Goal: Check status: Check status

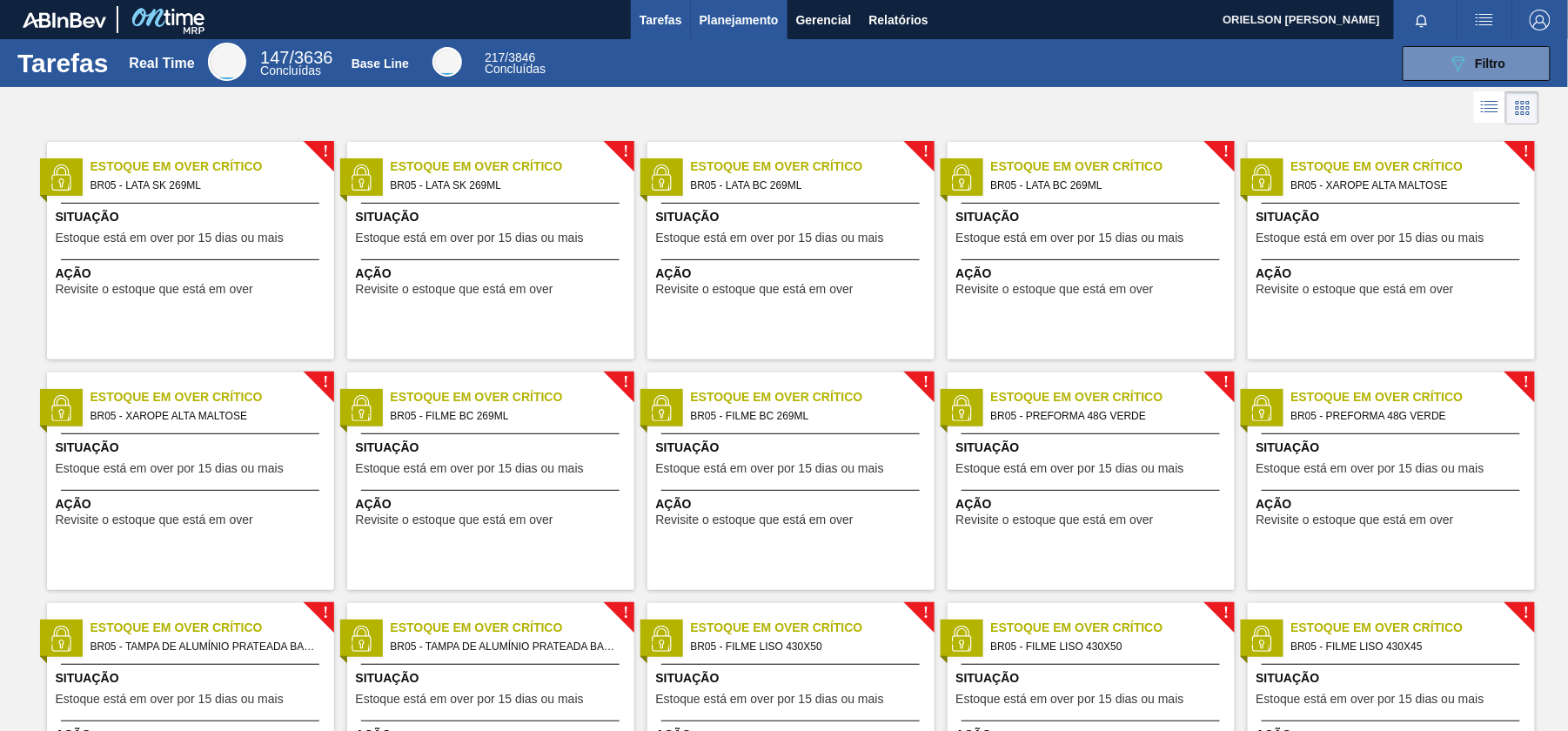
click at [735, 0] on button "Planejamento" at bounding box center [740, 20] width 97 height 40
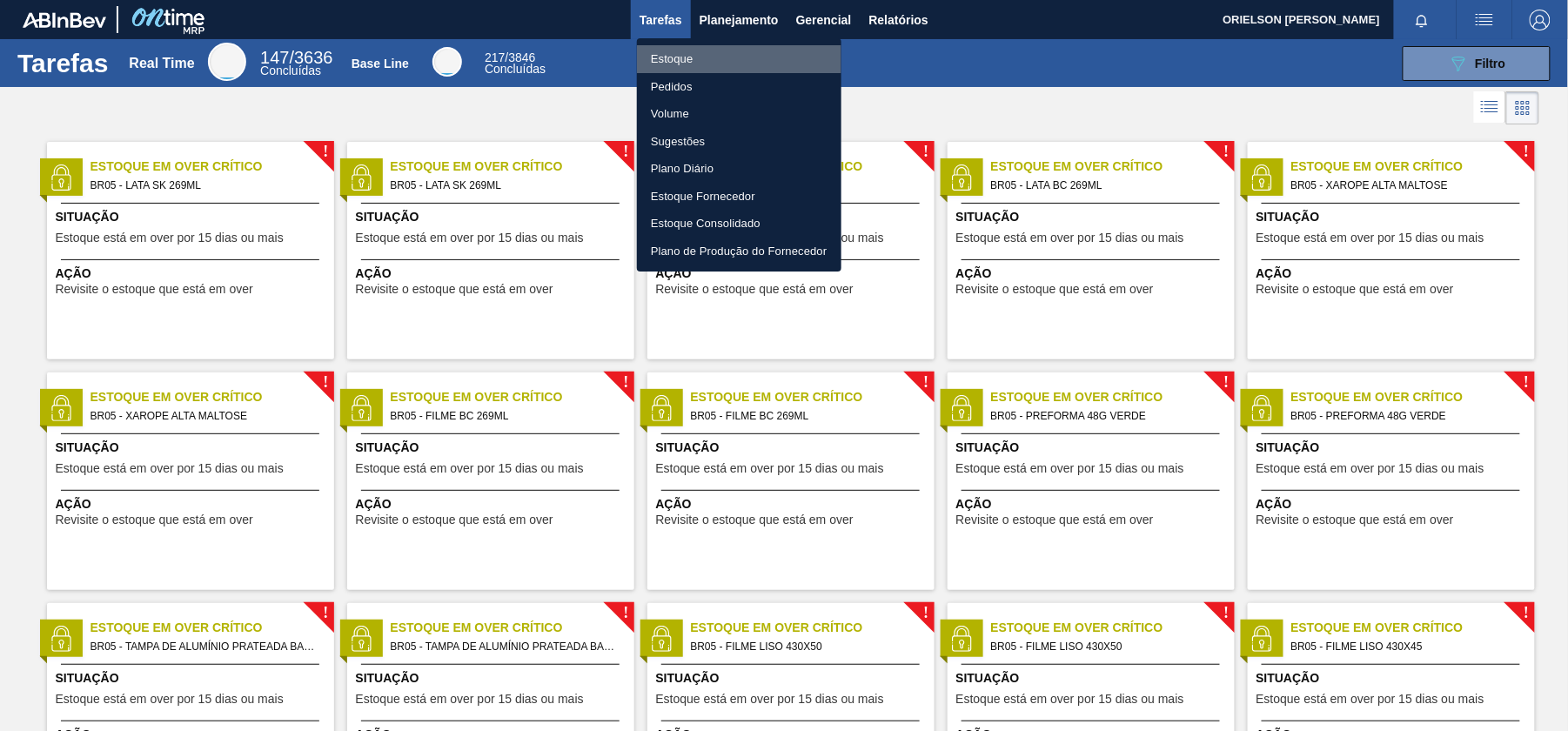
click at [777, 52] on li "Estoque" at bounding box center [740, 58] width 205 height 28
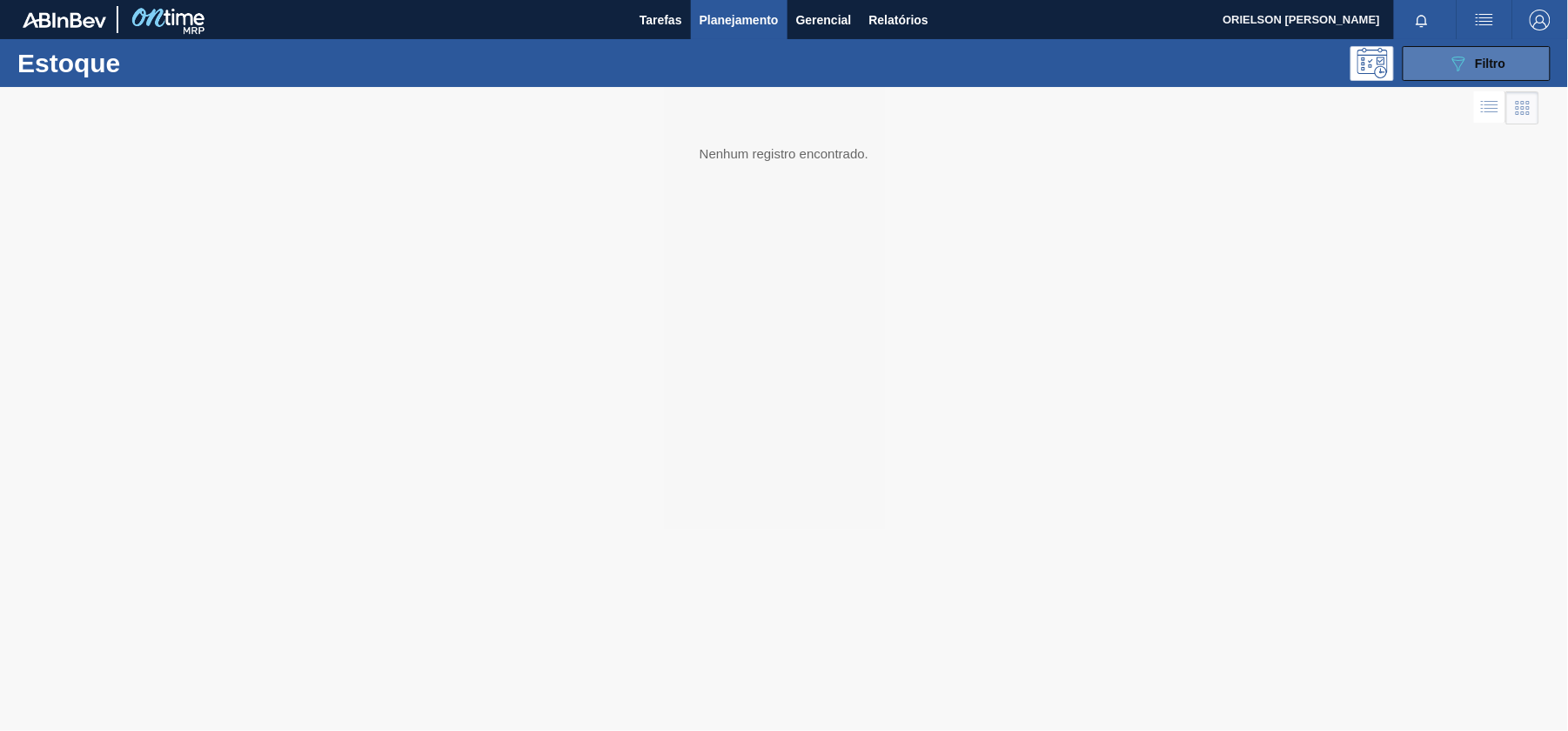
click at [1493, 68] on span "Filtro" at bounding box center [1492, 63] width 31 height 13
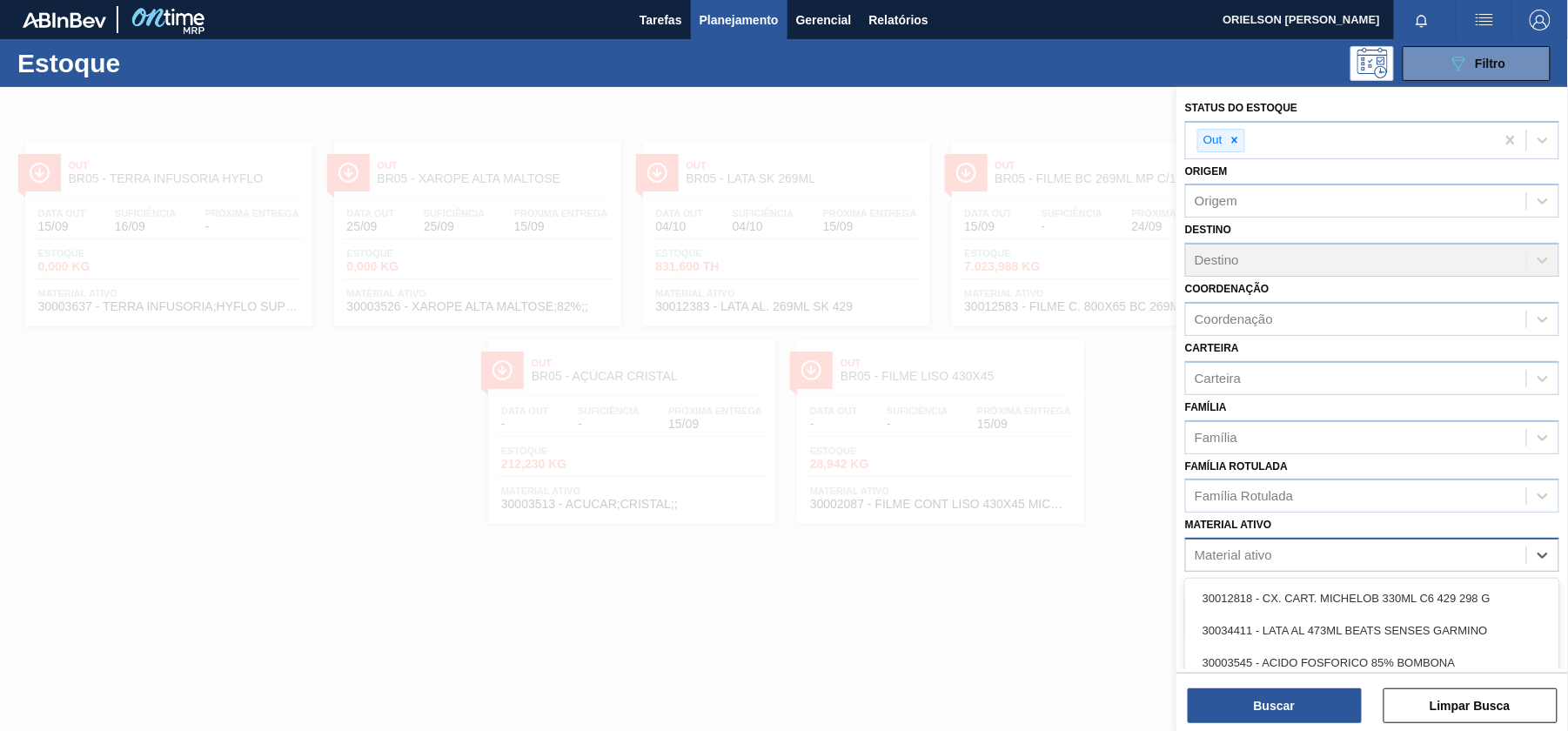
click at [1251, 540] on div "Material ativo" at bounding box center [1372, 555] width 375 height 34
paste ativo "30010201"
type ativo "30010201"
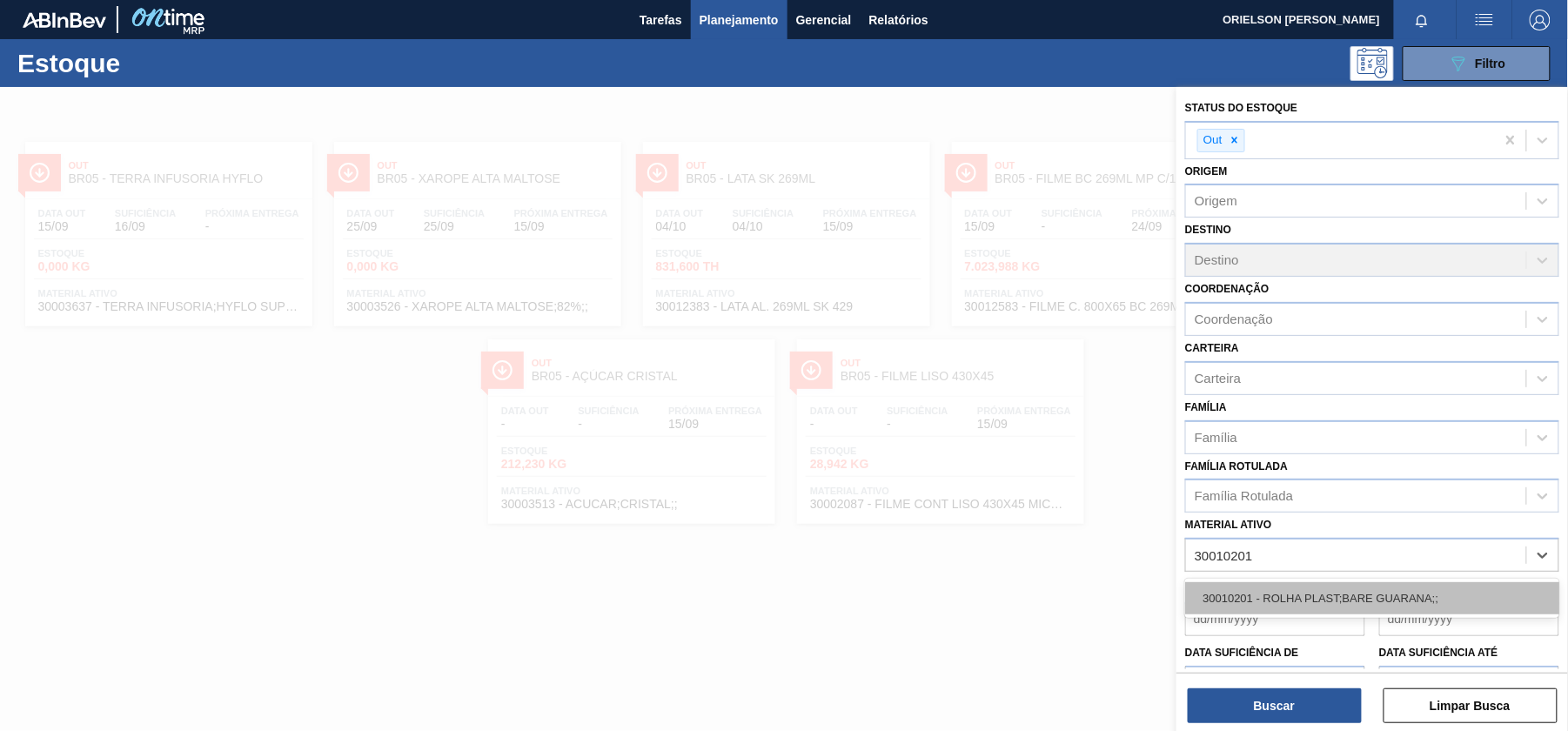
click at [1285, 594] on div "30010201 - ROLHA PLAST;BARE GUARANA;;" at bounding box center [1372, 598] width 375 height 32
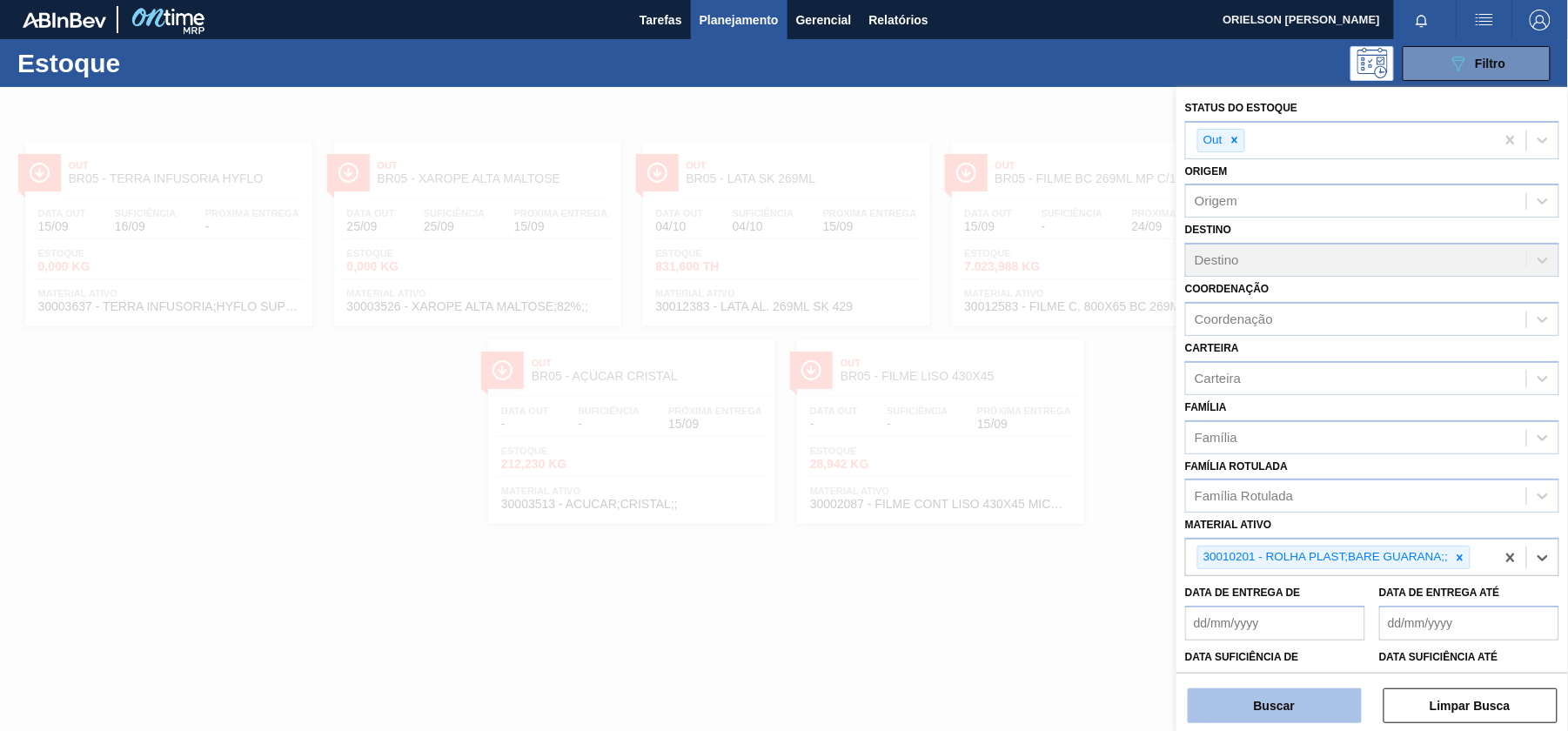
click at [1303, 693] on button "Buscar" at bounding box center [1275, 705] width 174 height 35
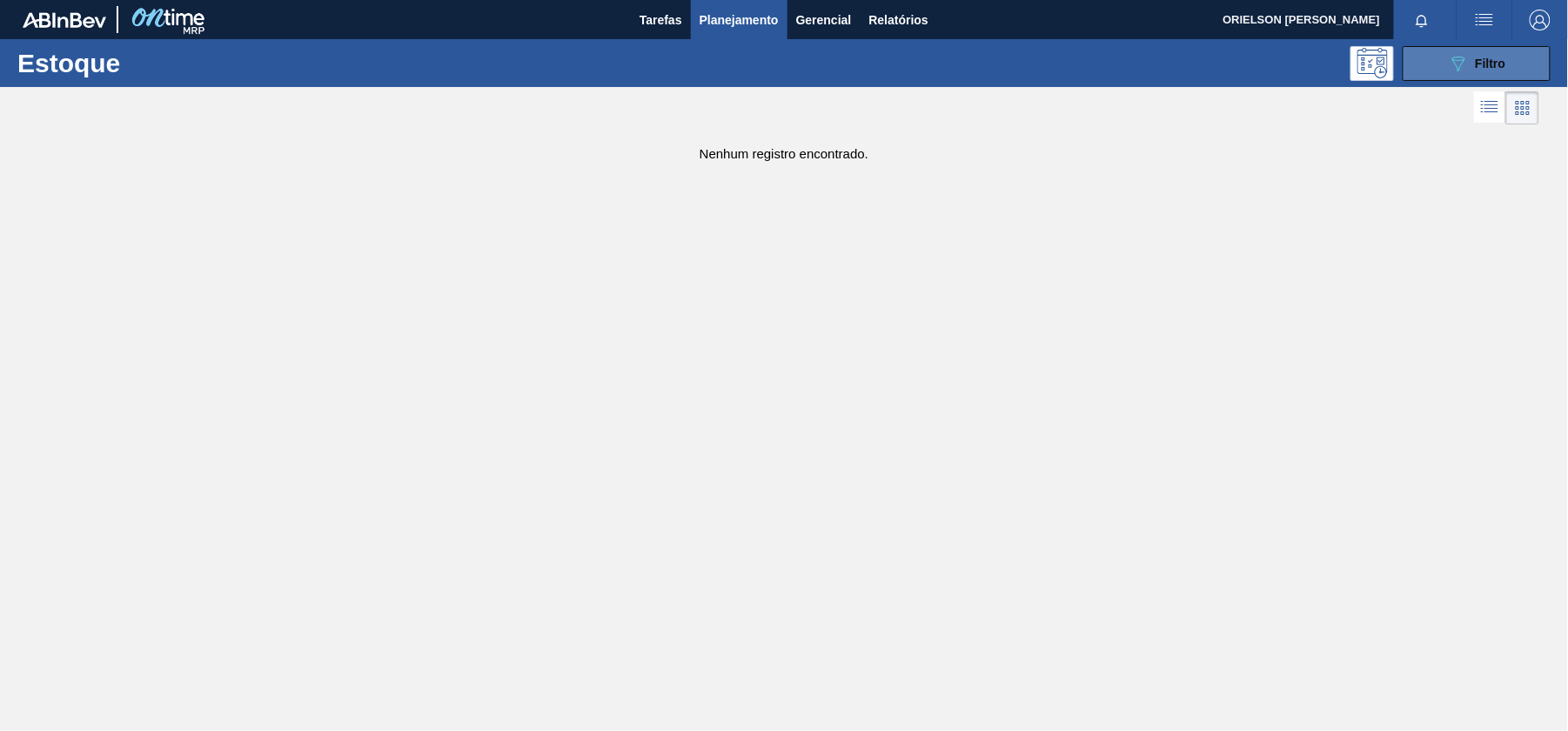
click at [1438, 57] on button "089F7B8B-B2A5-4AFE-B5C0-19BA573D28AC Filtro" at bounding box center [1476, 63] width 148 height 35
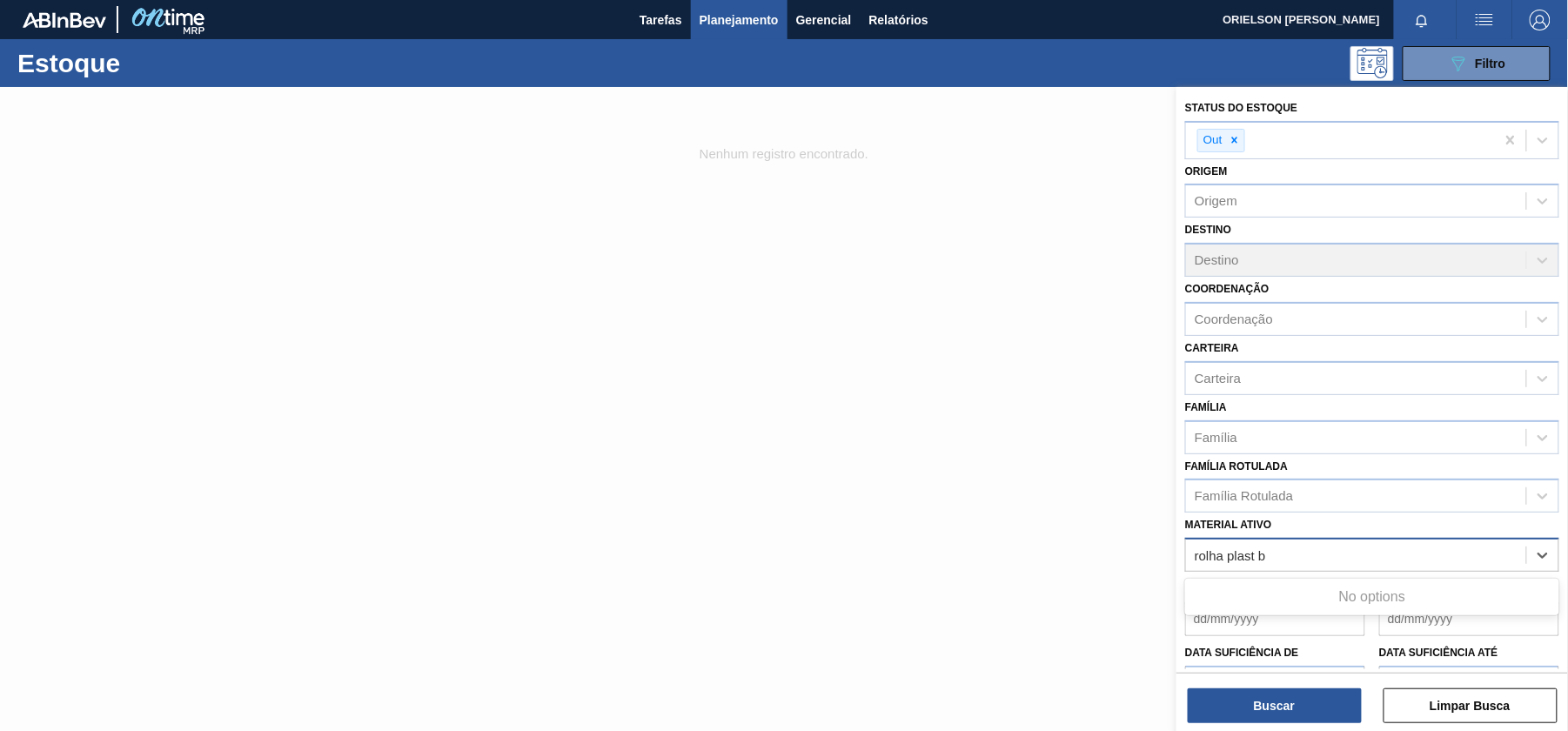
type ativo "rolha plast"
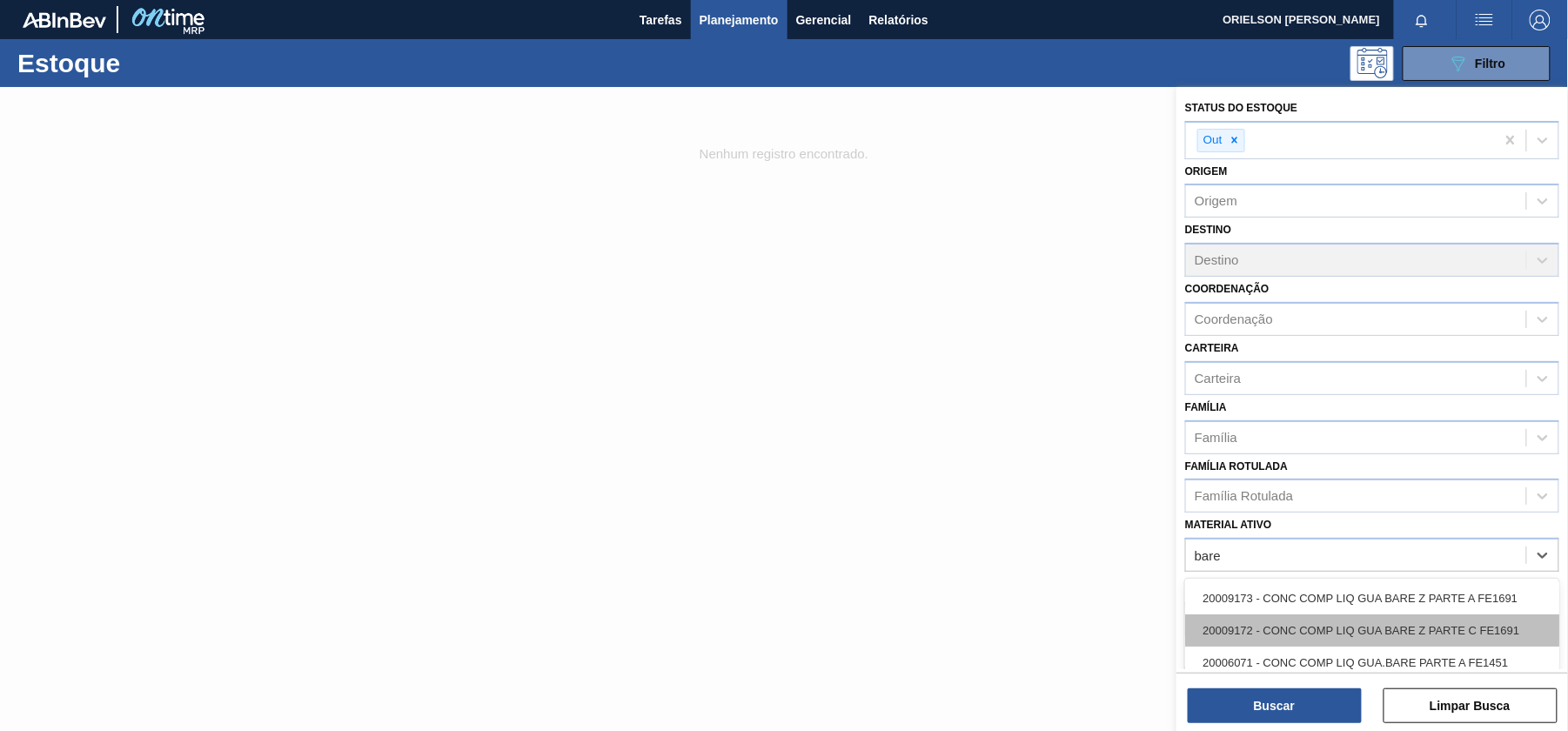
scroll to position [503, 0]
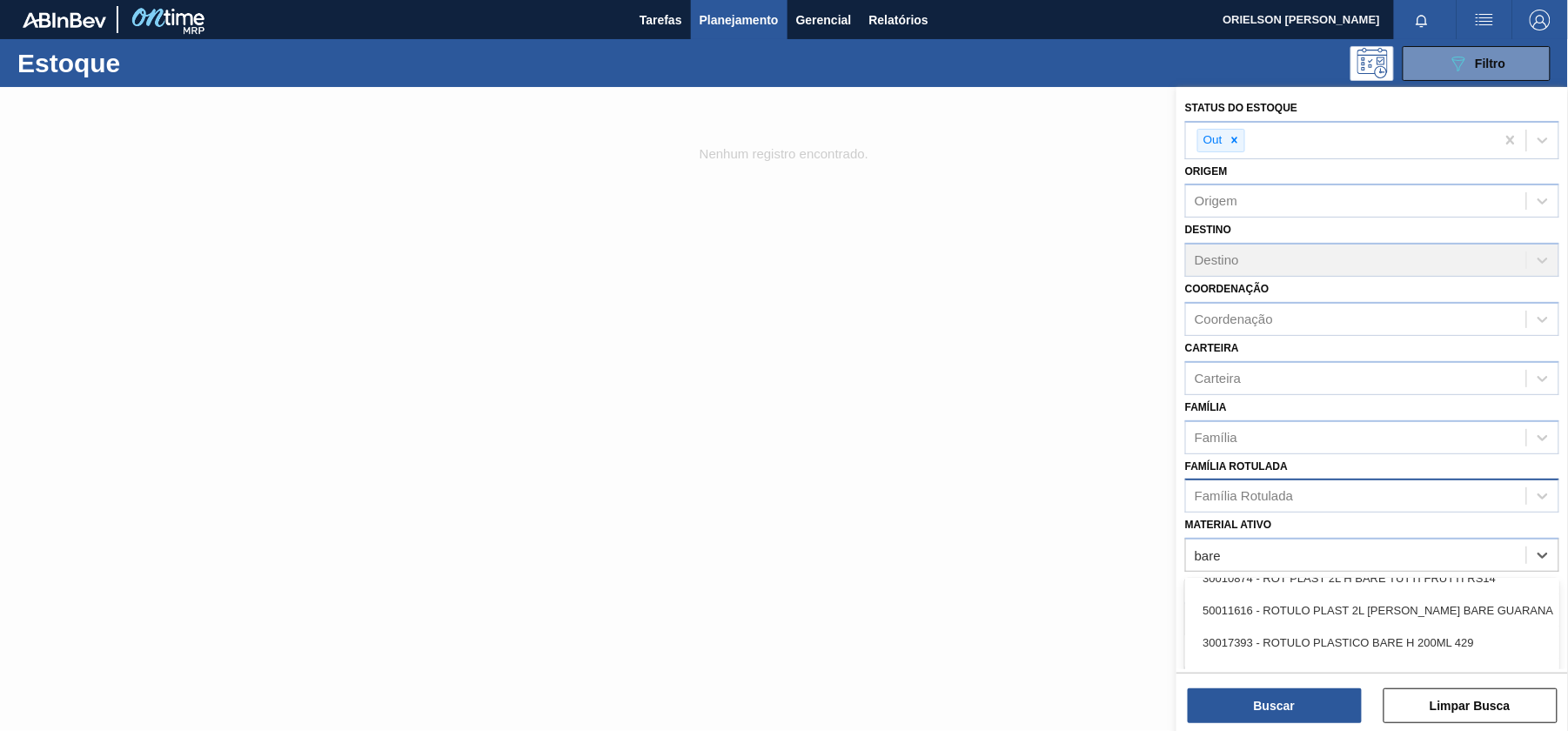
type ativo "bare"
click at [1259, 491] on div "Família Rotulada" at bounding box center [1244, 496] width 98 height 14
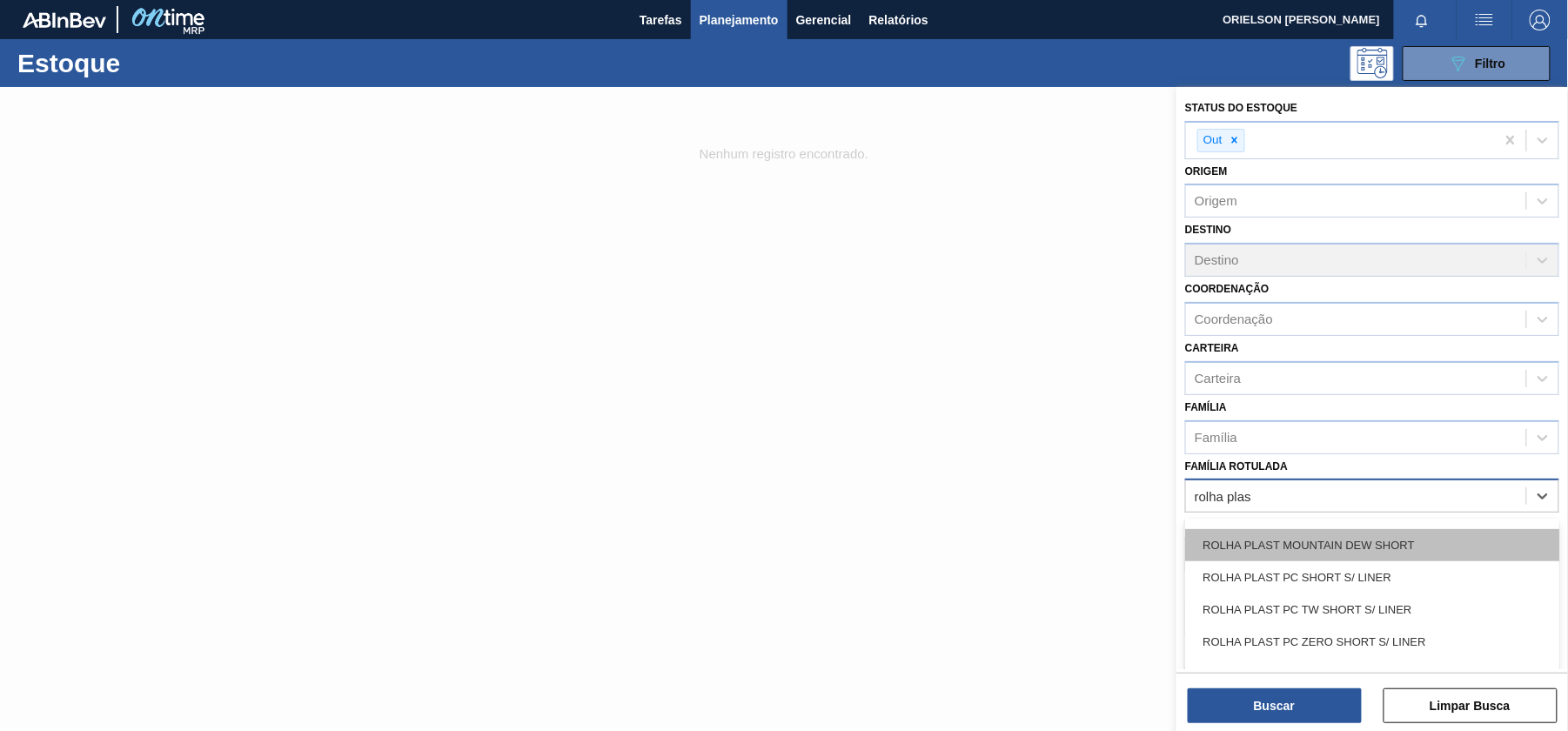
scroll to position [445, 0]
type Rotulada "bare"
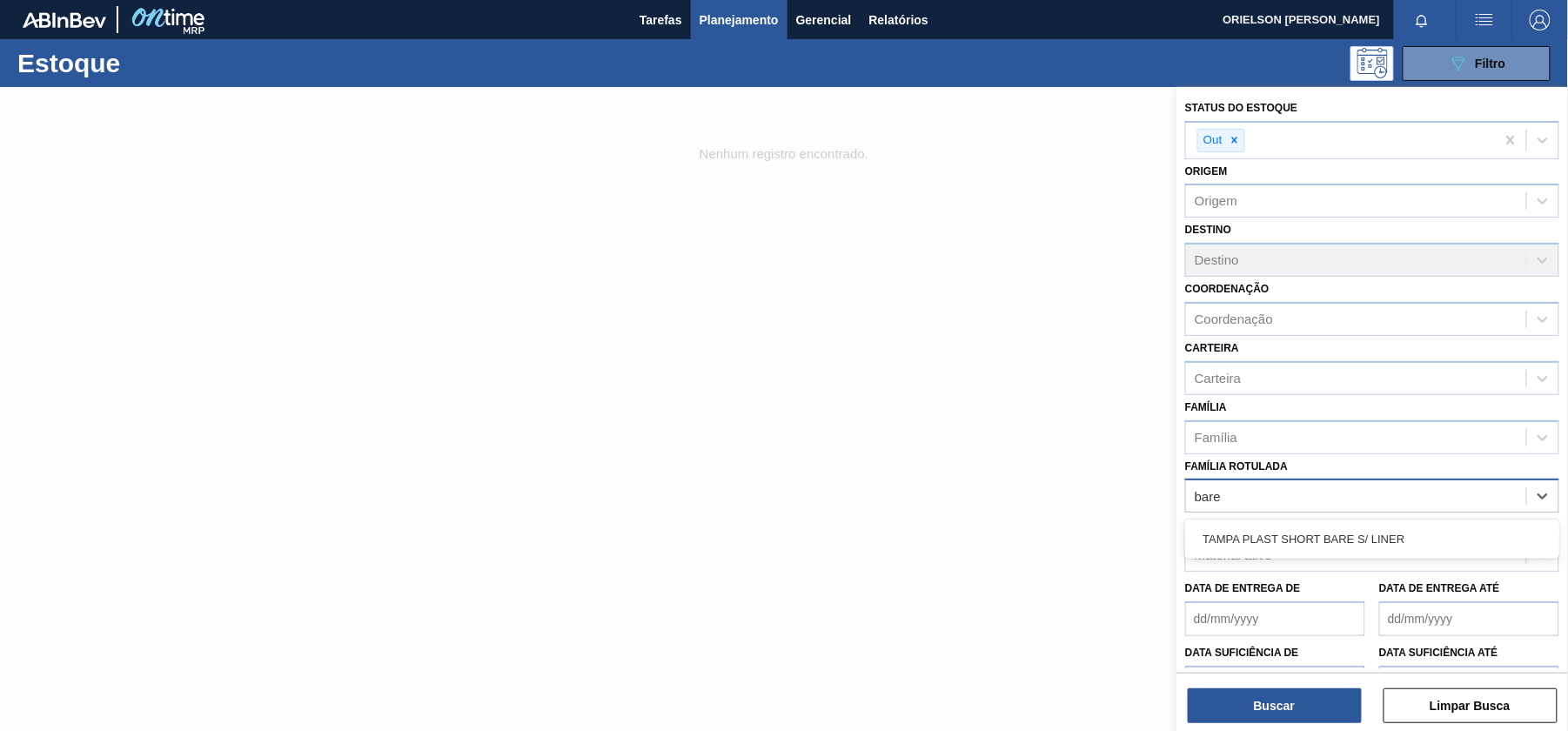
click at [1410, 550] on div "TAMPA PLAST SHORT BARE S/ LINER" at bounding box center [1372, 539] width 375 height 32
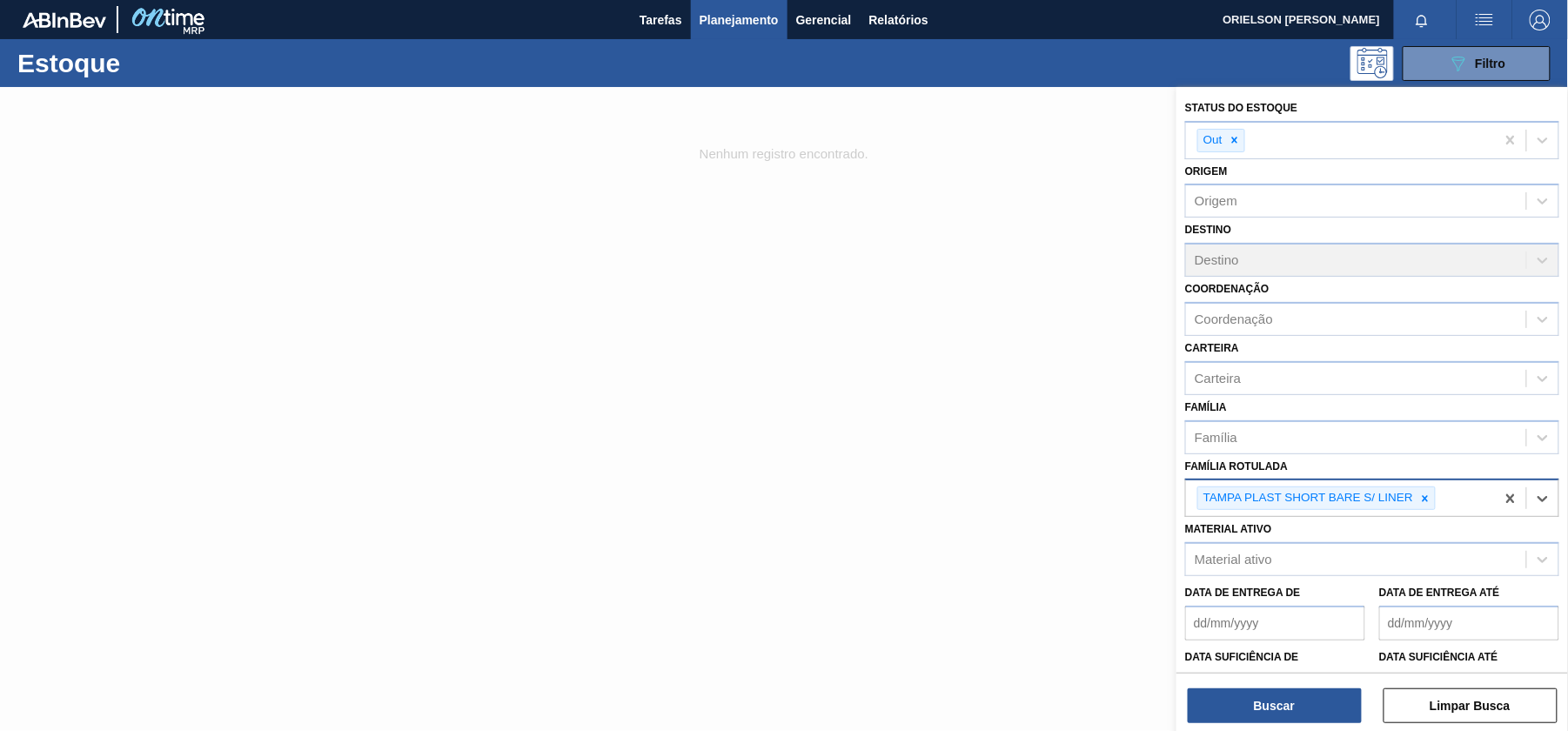
click at [1410, 550] on div "Material ativo" at bounding box center [1356, 559] width 341 height 25
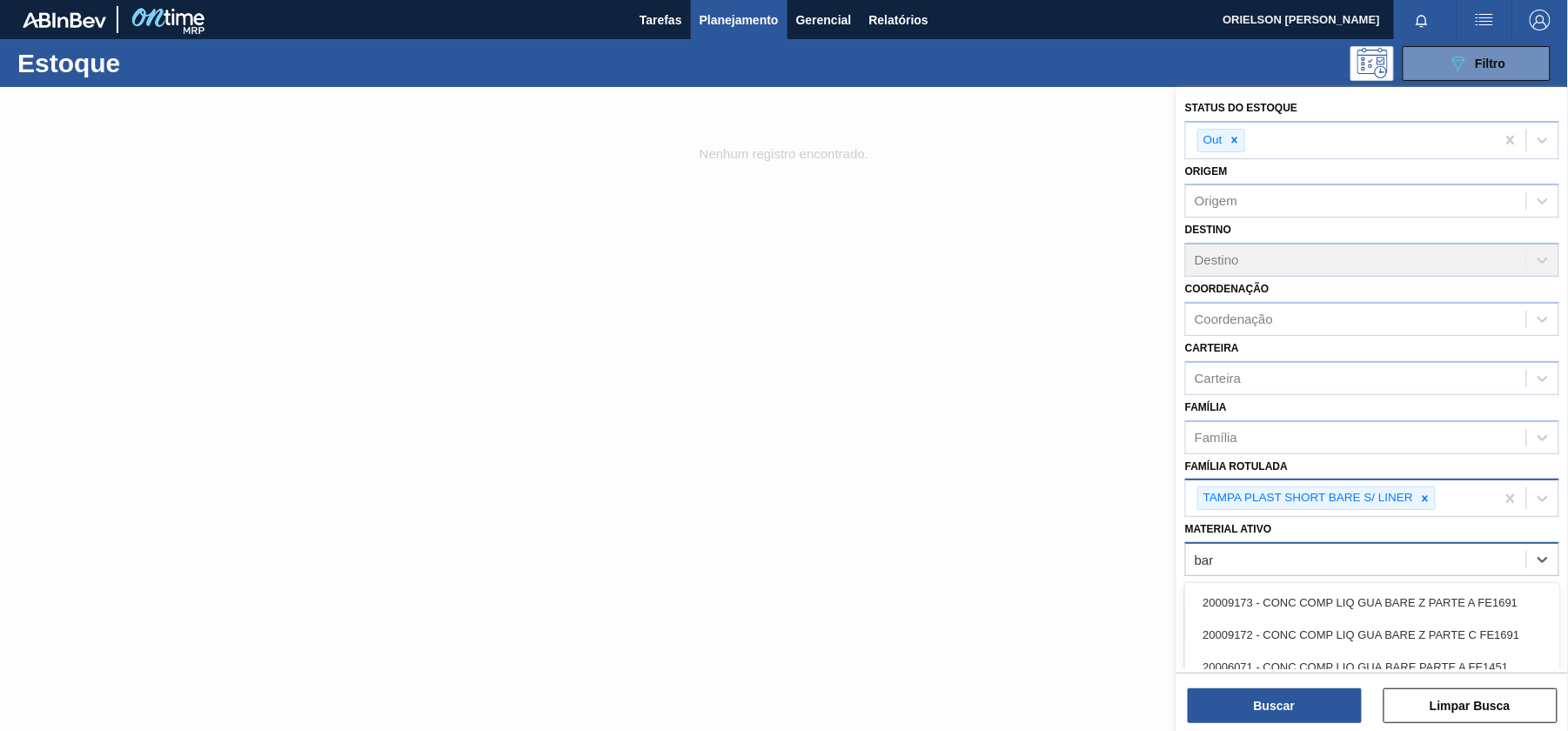
type ativo "bare"
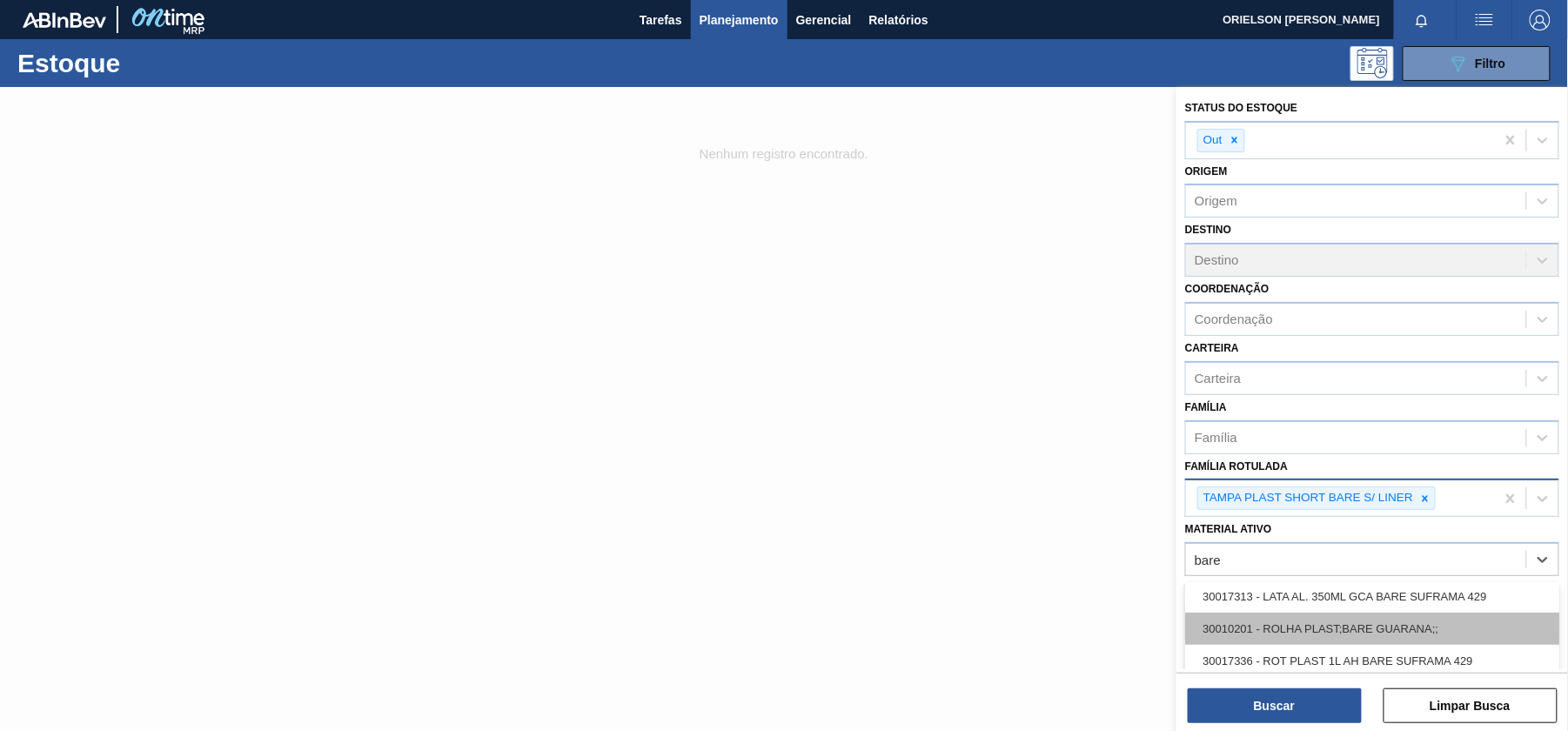
click at [1490, 624] on div "30010201 - ROLHA PLAST;BARE GUARANA;;" at bounding box center [1372, 629] width 375 height 32
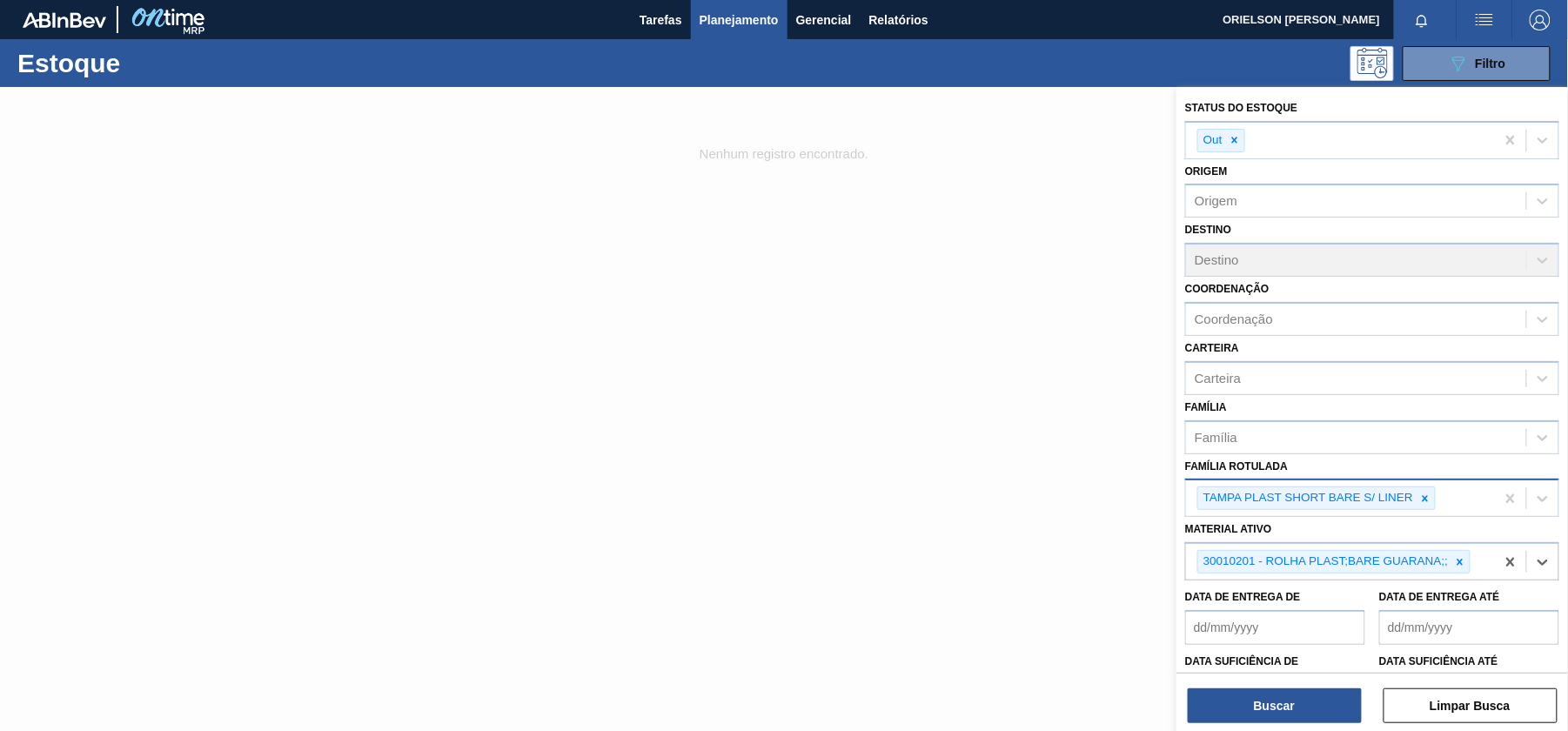
click at [1286, 724] on div "Status do Estoque Out Origem Origem Destino Destino Coordenação Coordenação Car…" at bounding box center [1373, 410] width 392 height 647
click at [1283, 713] on button "Buscar" at bounding box center [1275, 705] width 174 height 35
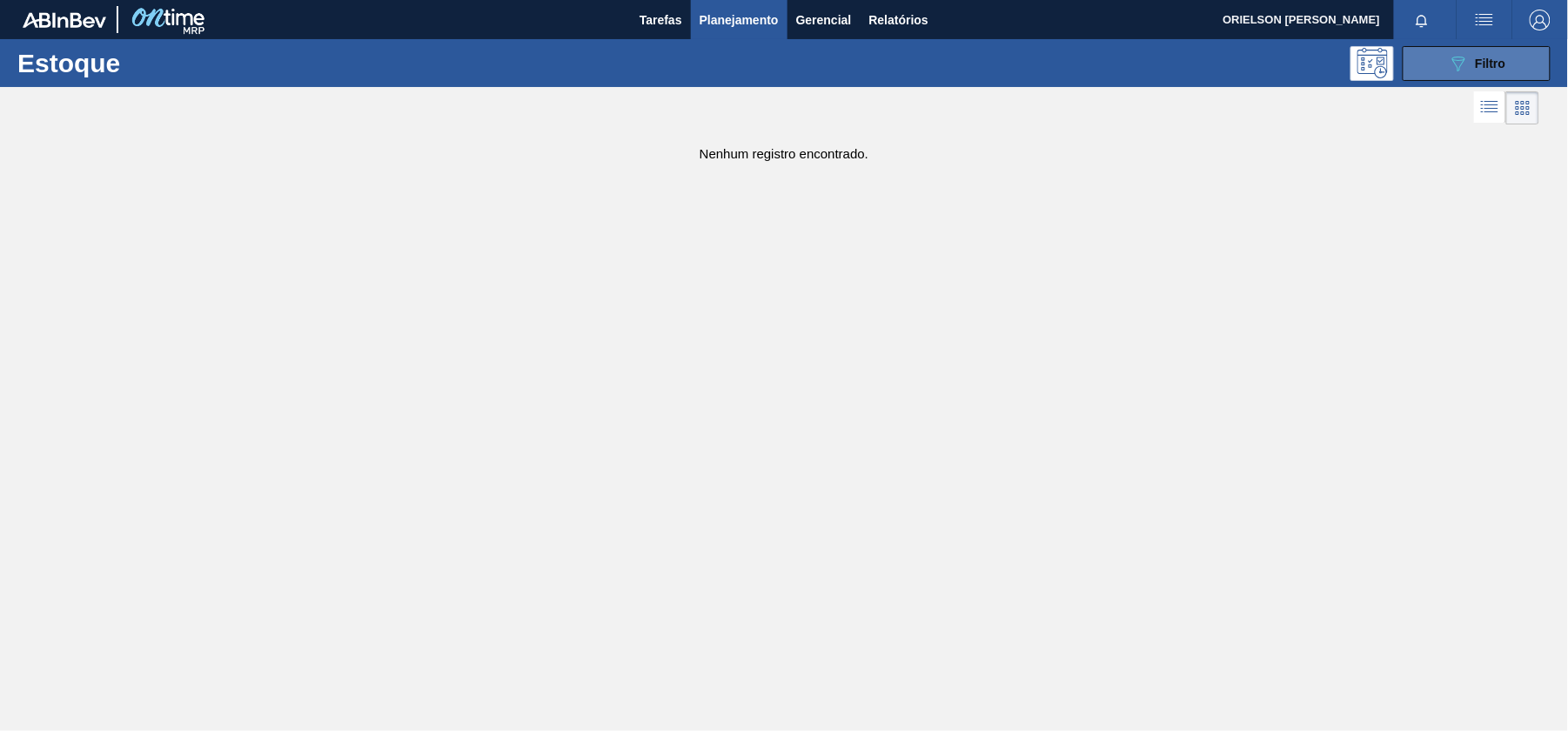
click at [1497, 54] on div "089F7B8B-B2A5-4AFE-B5C0-19BA573D28AC Filtro" at bounding box center [1477, 63] width 58 height 21
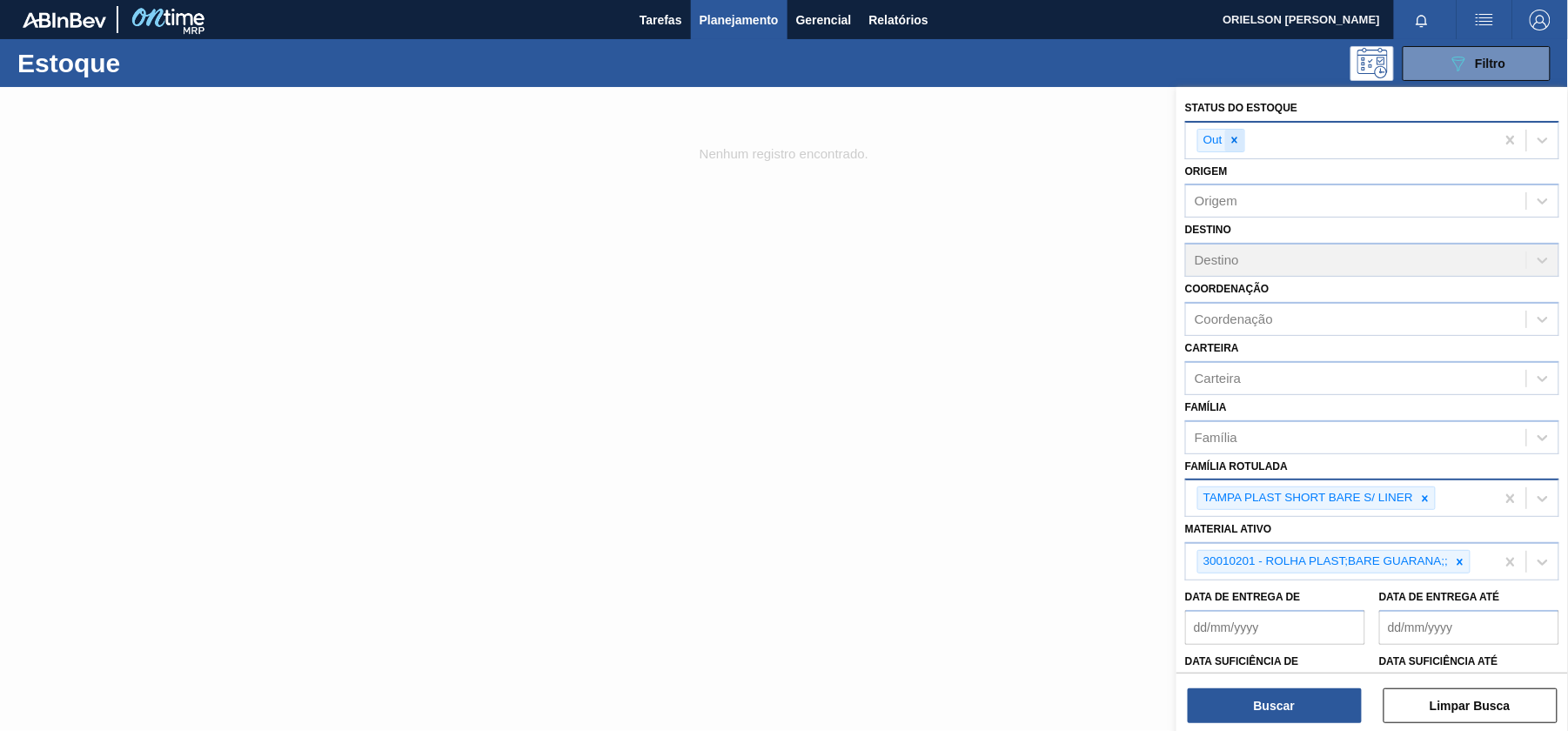
click at [1241, 129] on div at bounding box center [1235, 140] width 19 height 22
click at [1417, 484] on div at bounding box center [1425, 495] width 19 height 22
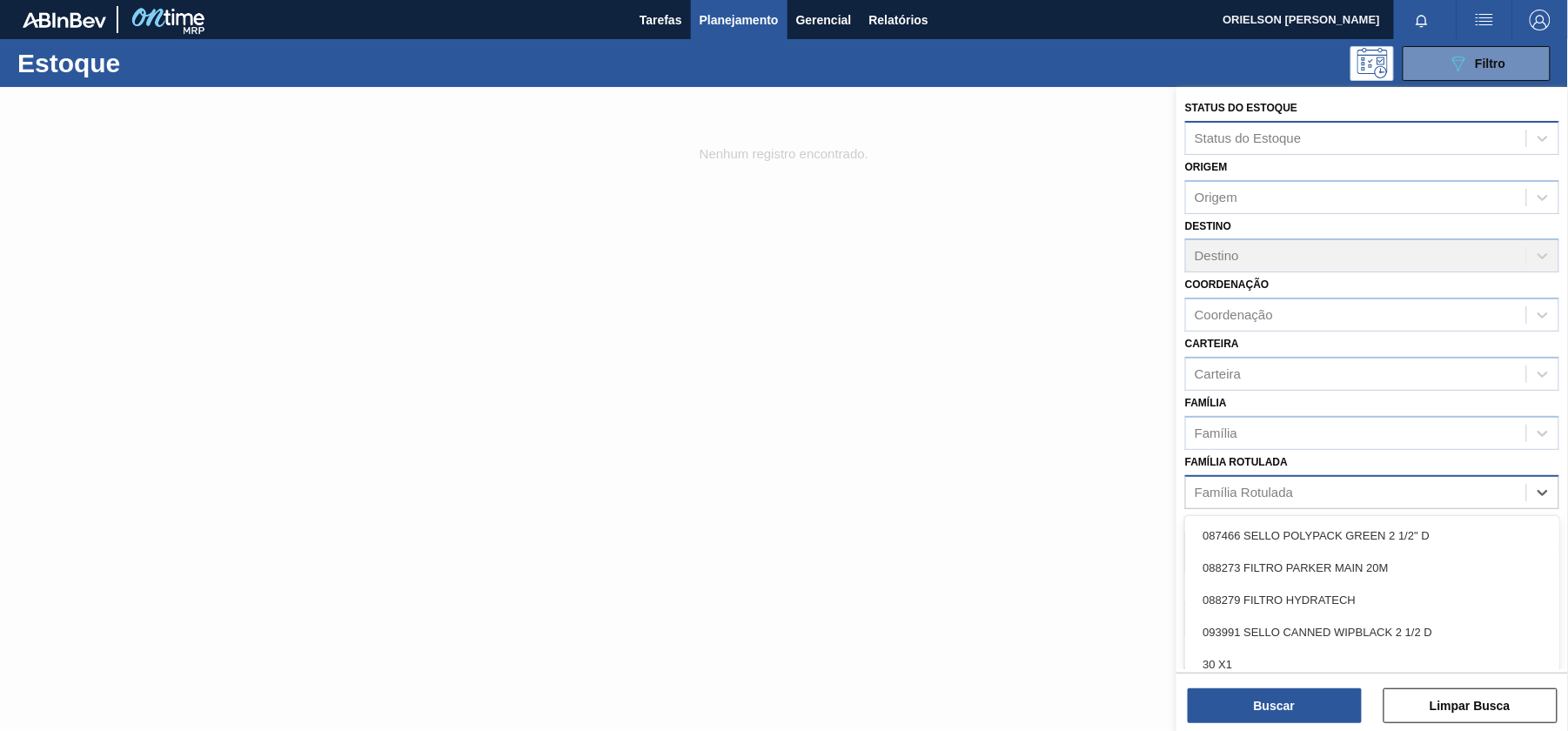
click at [1428, 490] on div "Família Rotulada" at bounding box center [1356, 492] width 341 height 25
click at [1276, 485] on div "Família Rotulada" at bounding box center [1244, 492] width 98 height 14
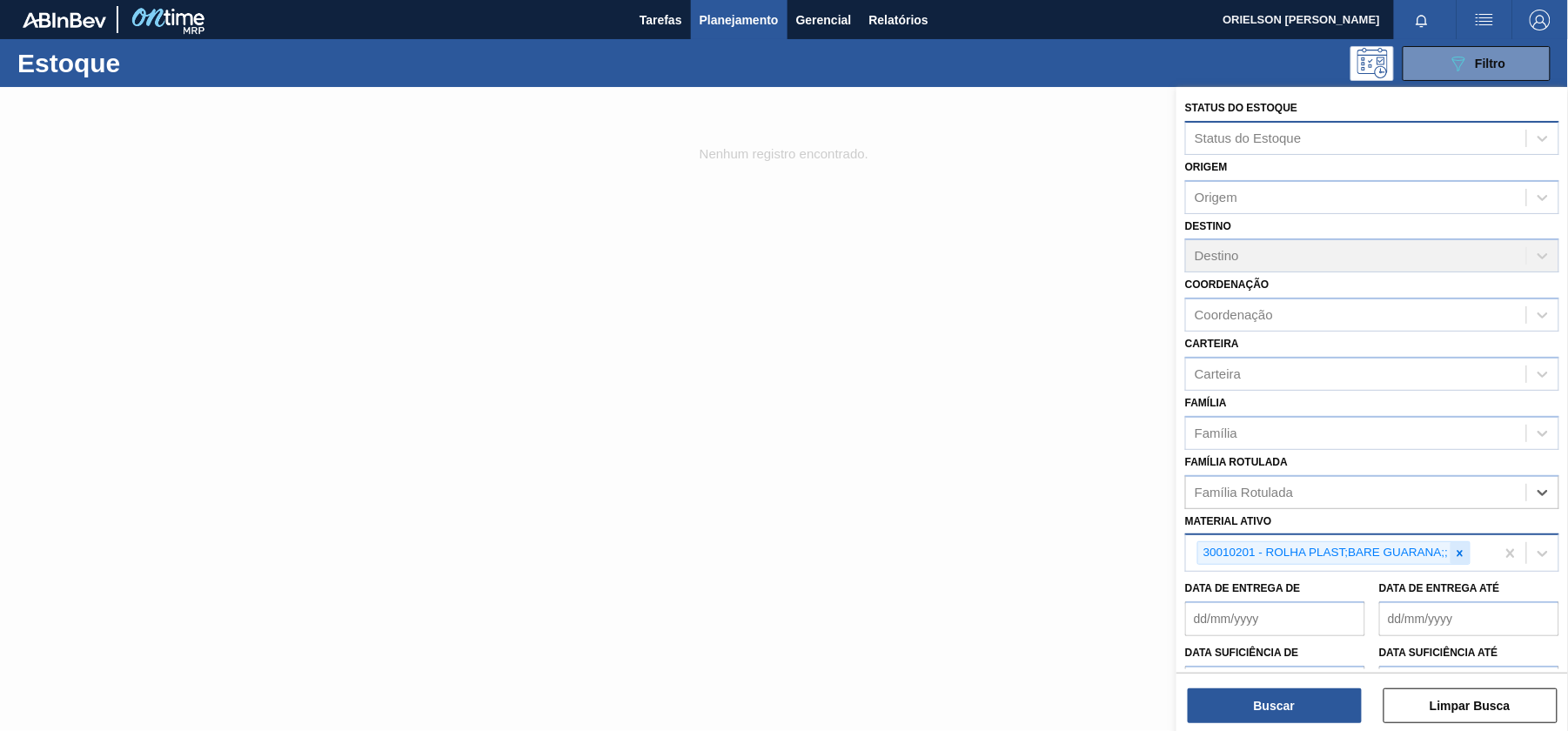
click at [1453, 542] on div at bounding box center [1460, 552] width 19 height 22
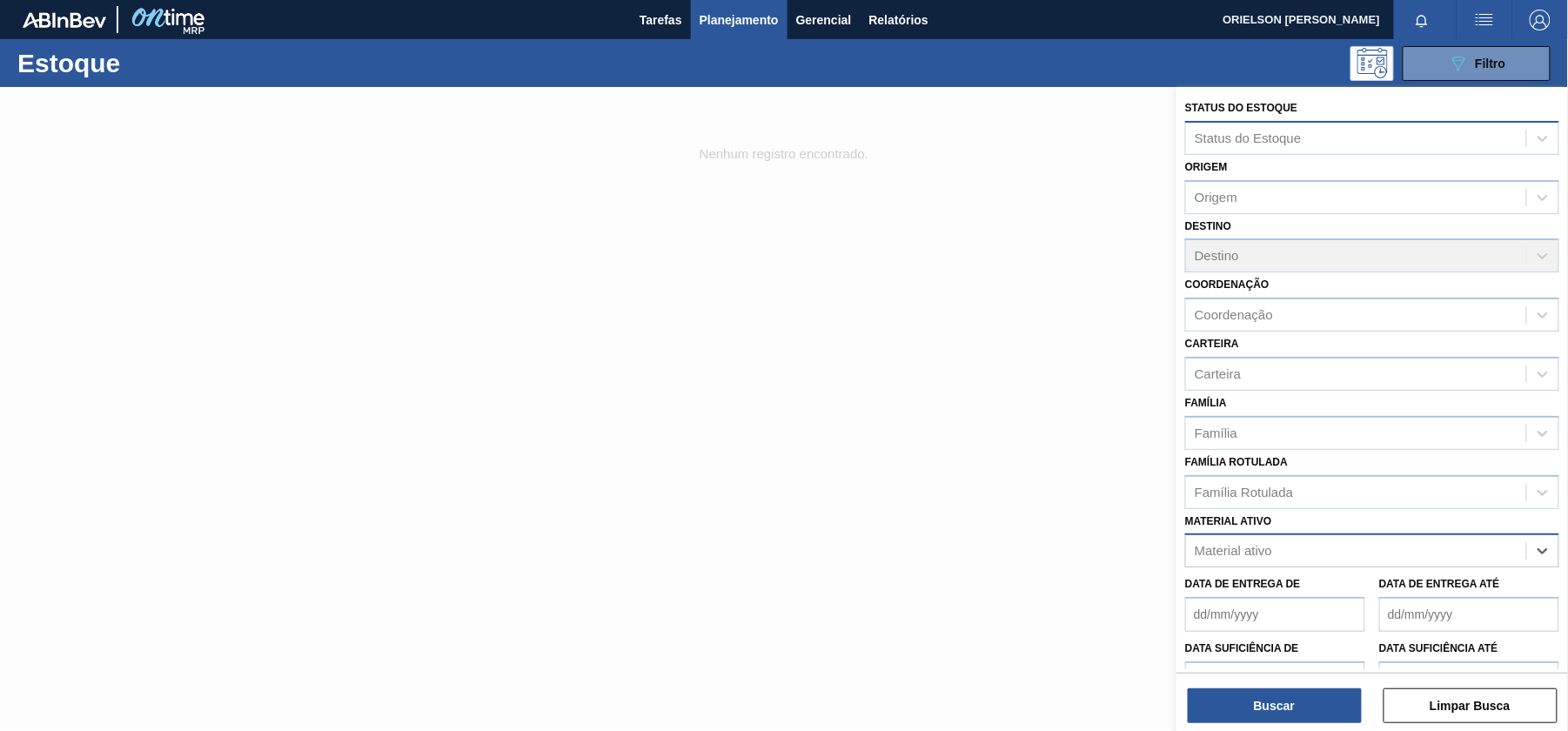
paste ativo "30010201"
type ativo "30010201"
click at [1304, 577] on div "30010201 - ROLHA PLAST;BARE GUARANA;;" at bounding box center [1372, 594] width 375 height 32
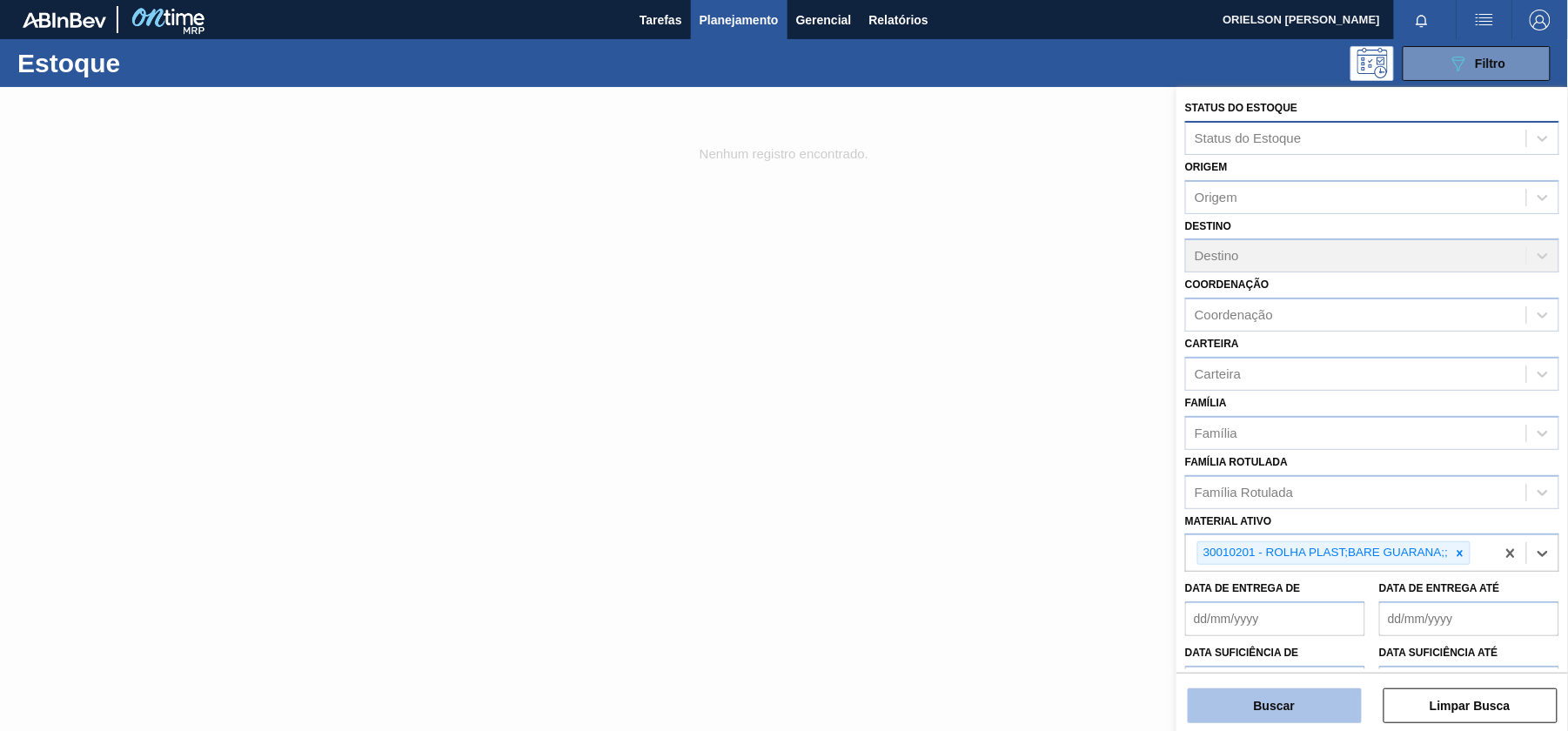
click at [1328, 717] on button "Buscar" at bounding box center [1275, 705] width 174 height 35
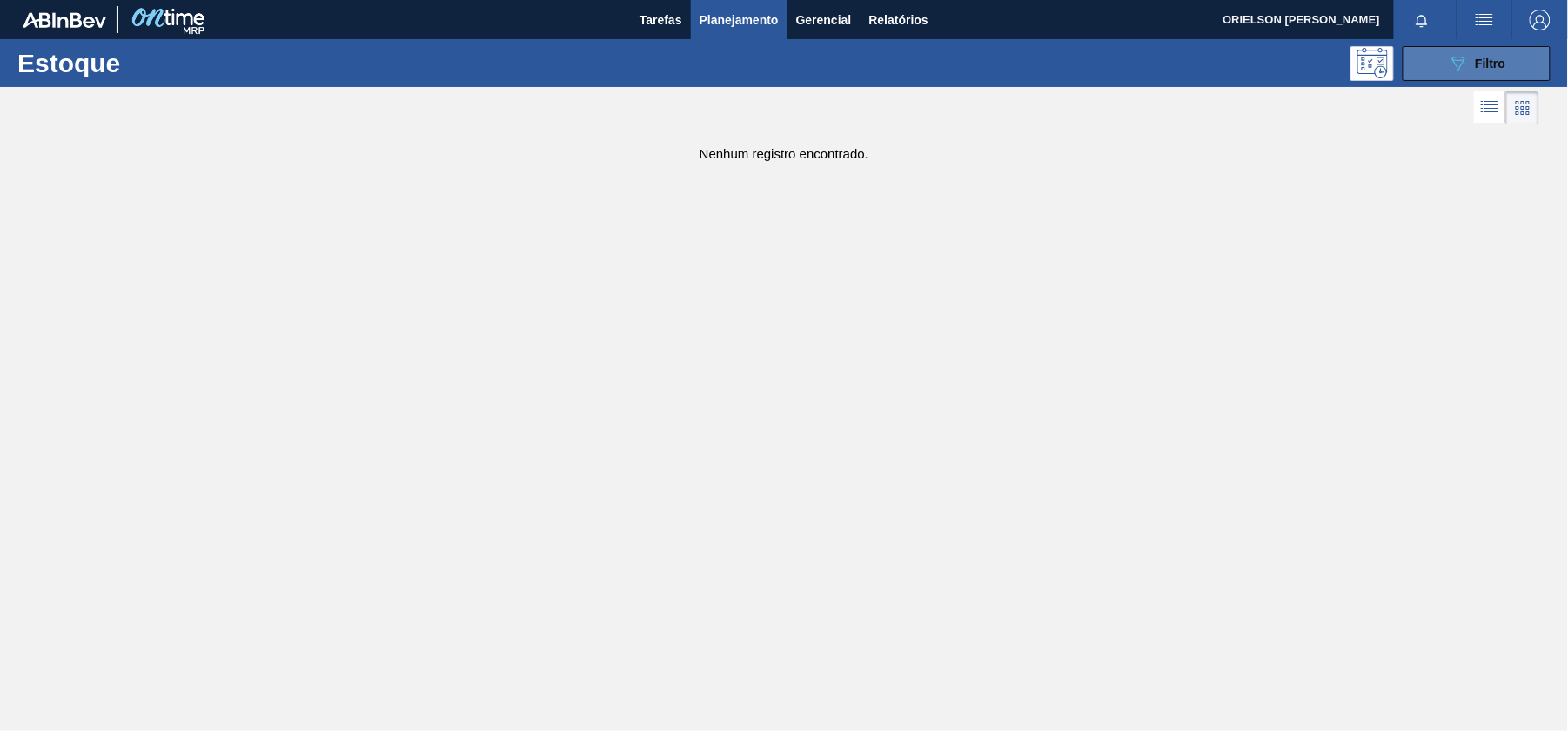
click at [1481, 78] on button "089F7B8B-B2A5-4AFE-B5C0-19BA573D28AC Filtro" at bounding box center [1476, 63] width 148 height 35
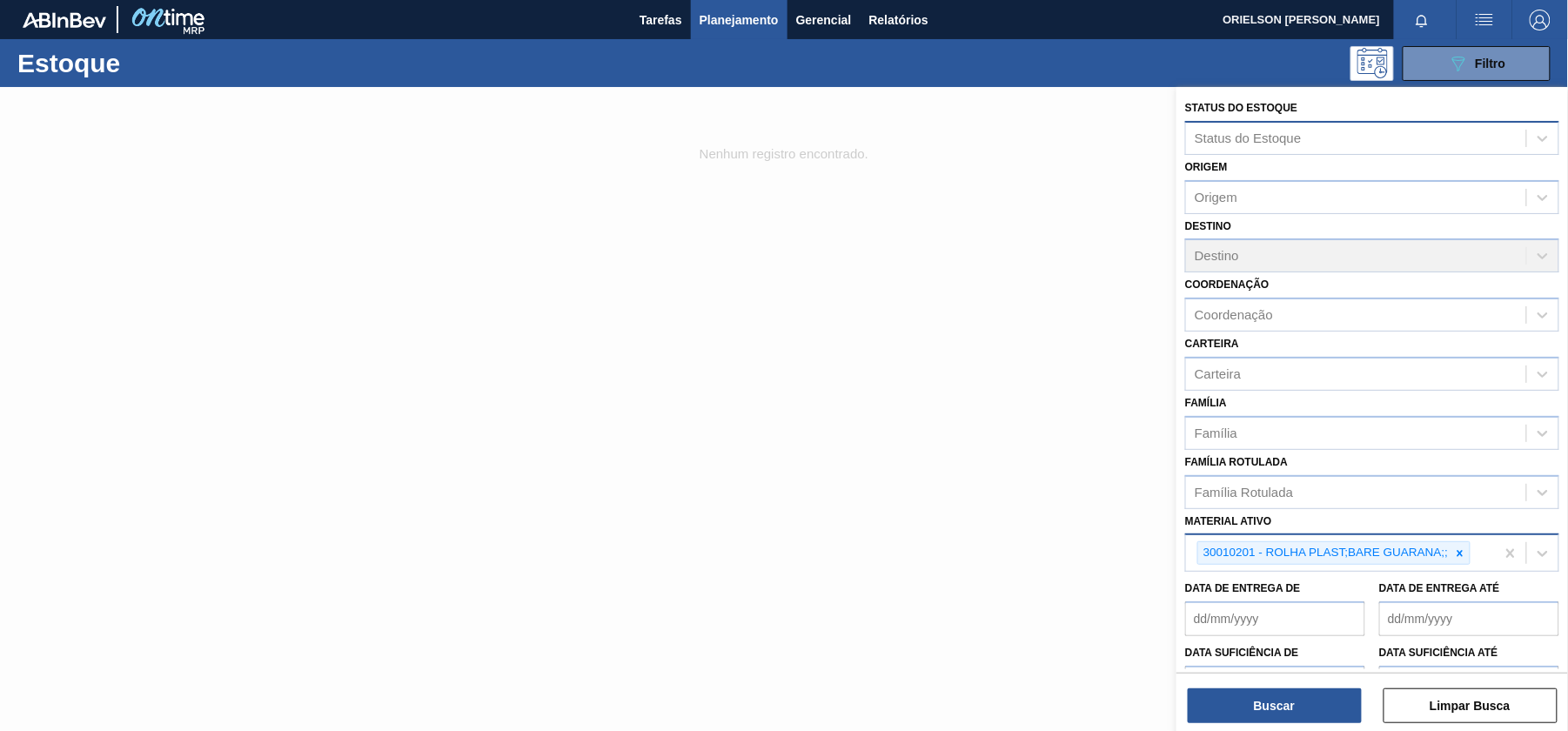
click at [1464, 553] on icon at bounding box center [1460, 552] width 6 height 6
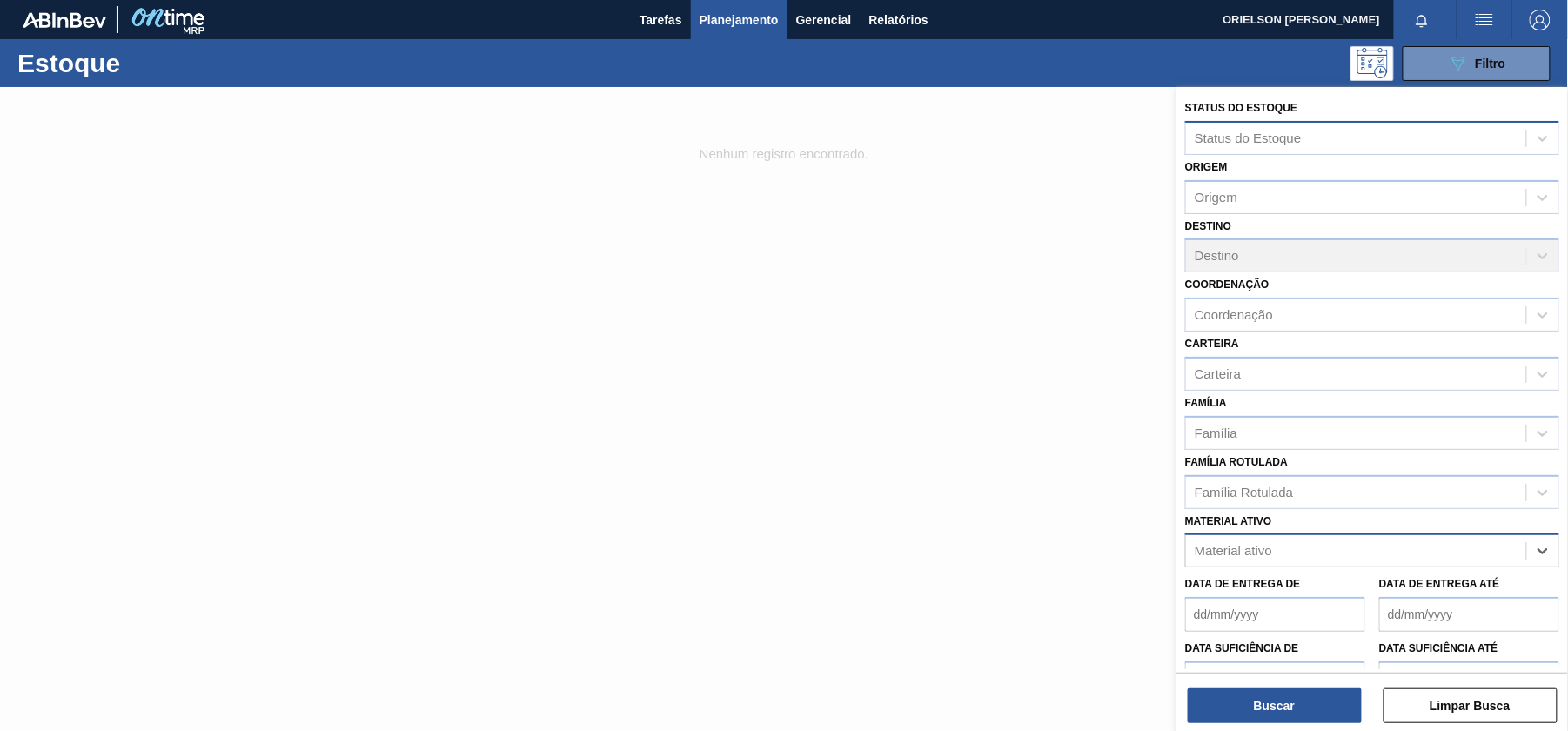
click at [1460, 558] on div "Material ativo" at bounding box center [1356, 551] width 341 height 25
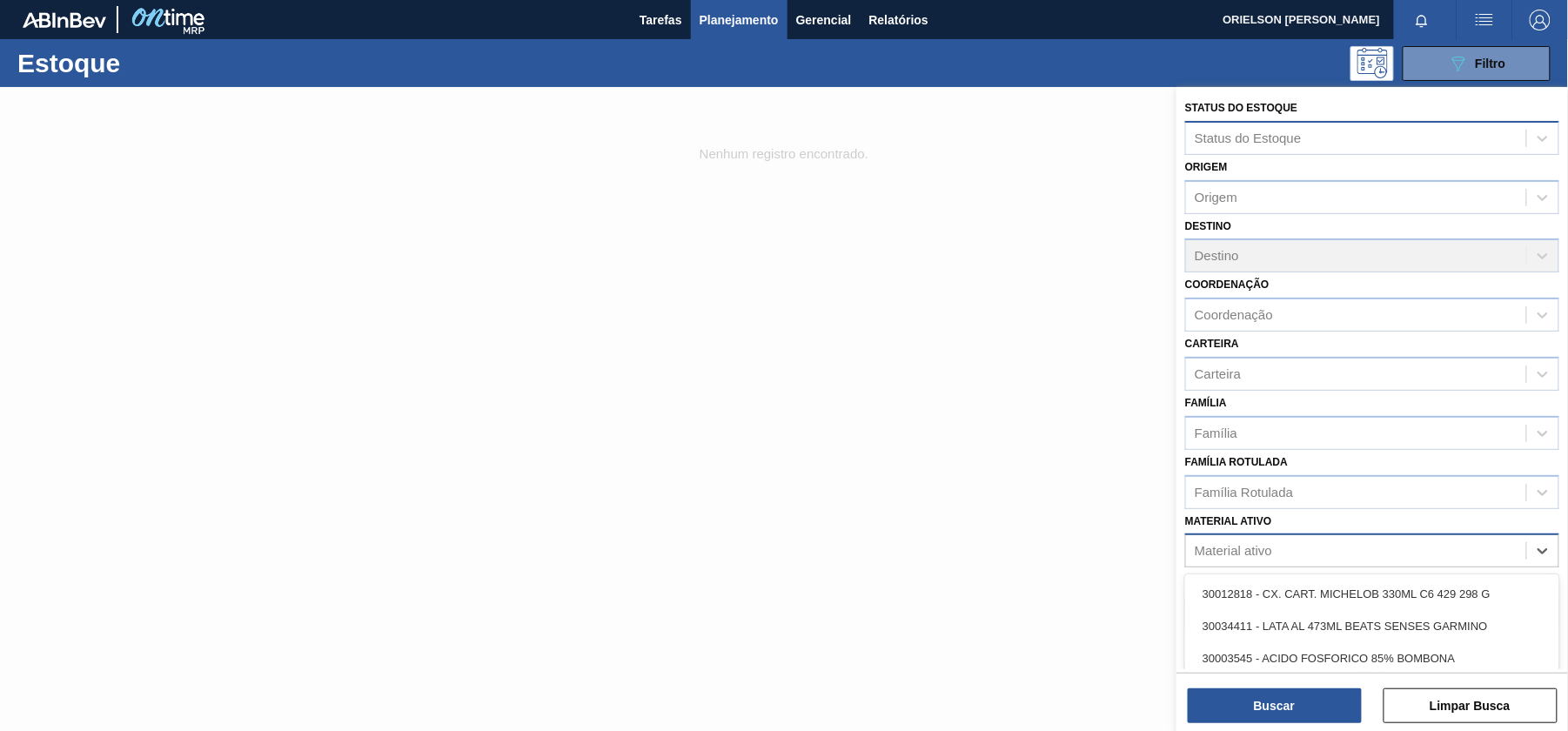
paste ativo "ROLHA PLAST;BARE GUARANA;;"
type ativo "ROLHA PLAST;BARE GUARANA;;"
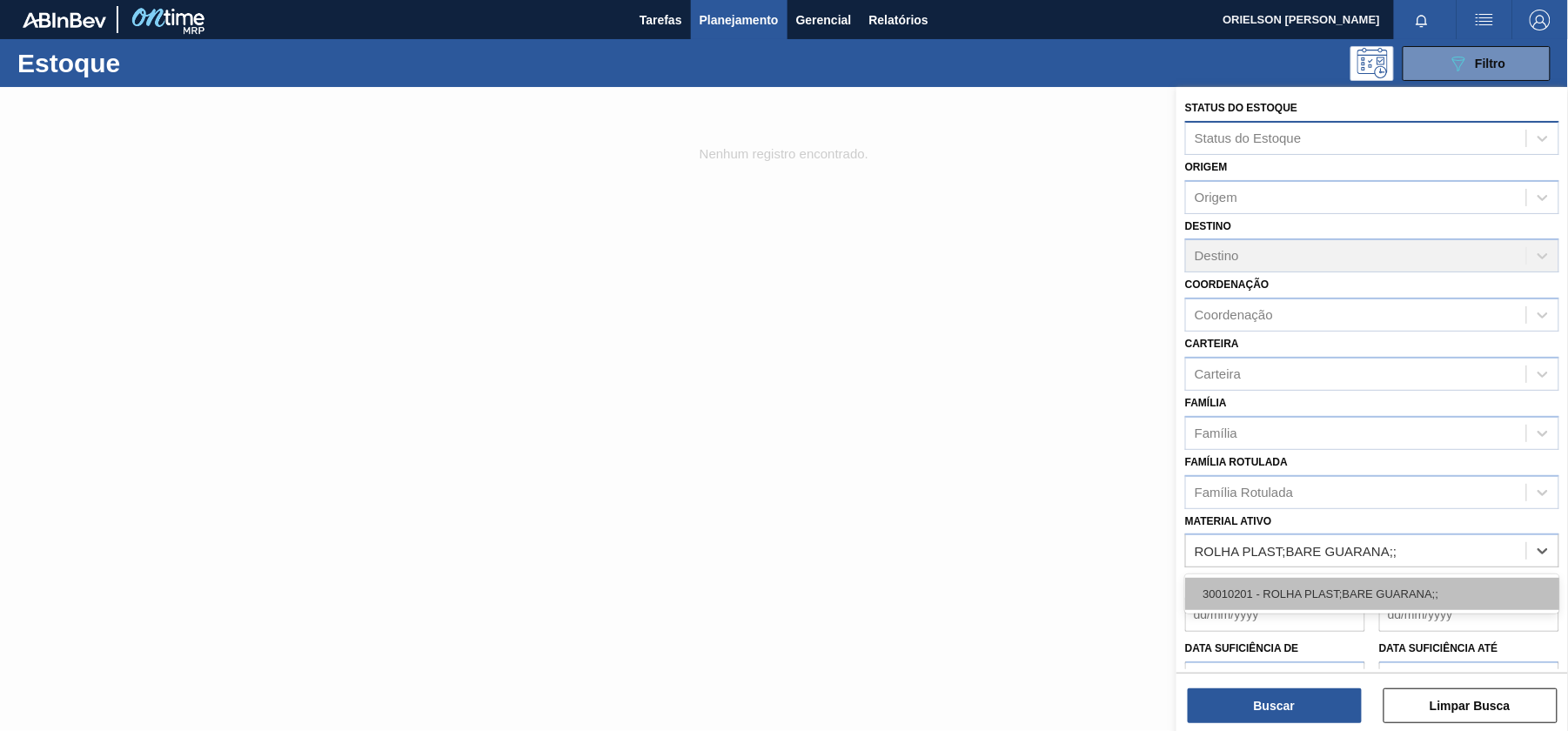
click at [1431, 594] on div "30010201 - ROLHA PLAST;BARE GUARANA;;" at bounding box center [1372, 594] width 375 height 32
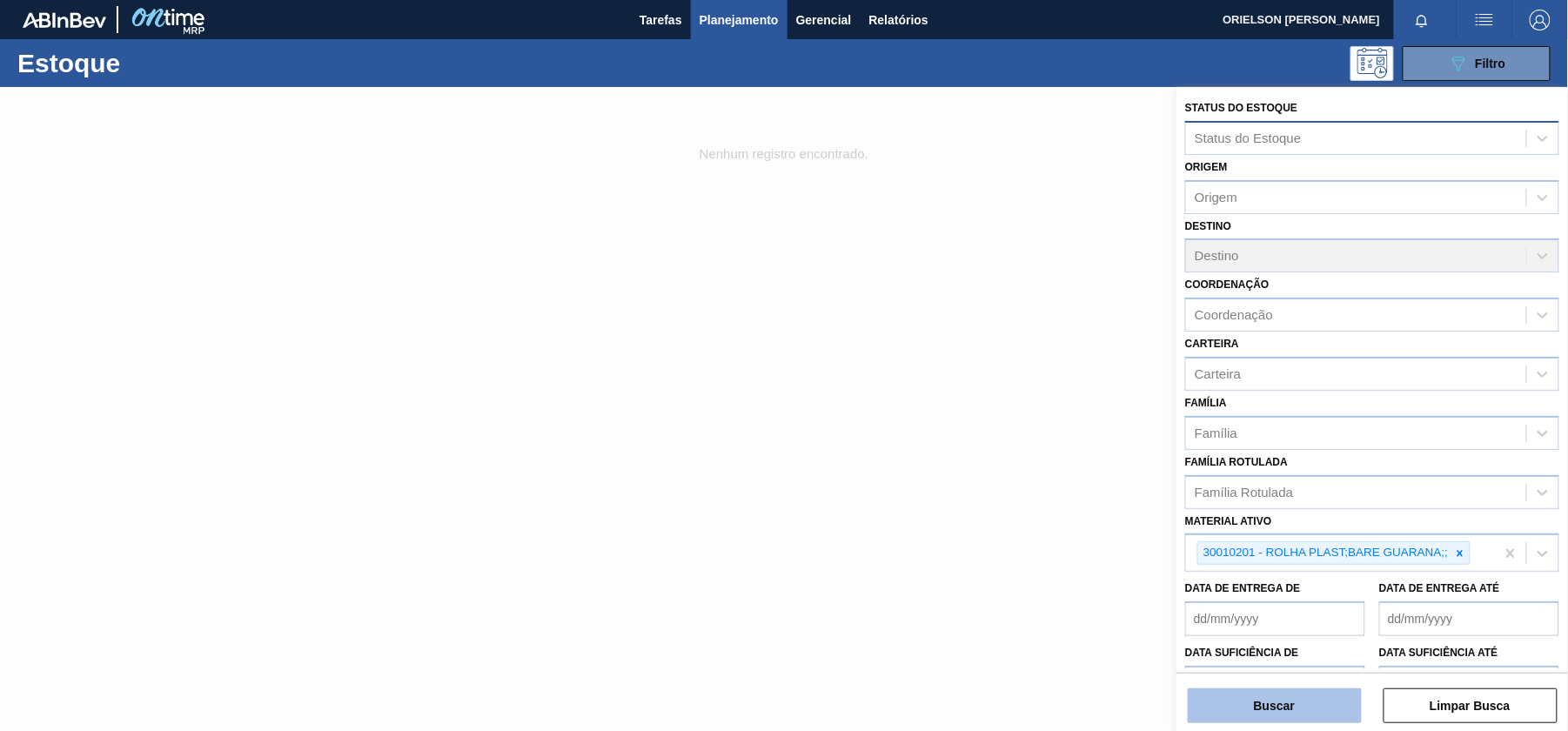
click at [1306, 711] on button "Buscar" at bounding box center [1275, 705] width 174 height 35
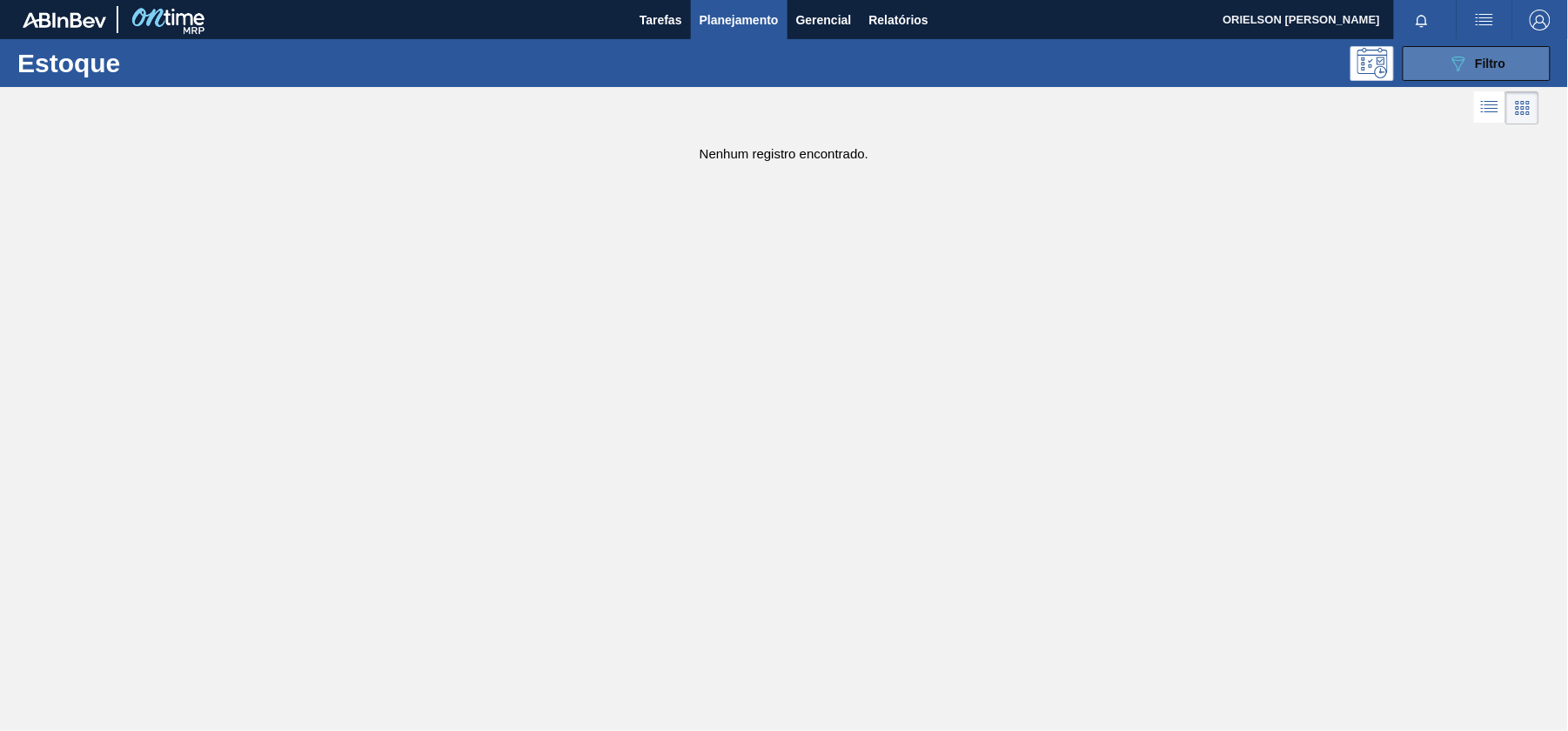
click at [1497, 57] on span "Filtro" at bounding box center [1492, 63] width 31 height 13
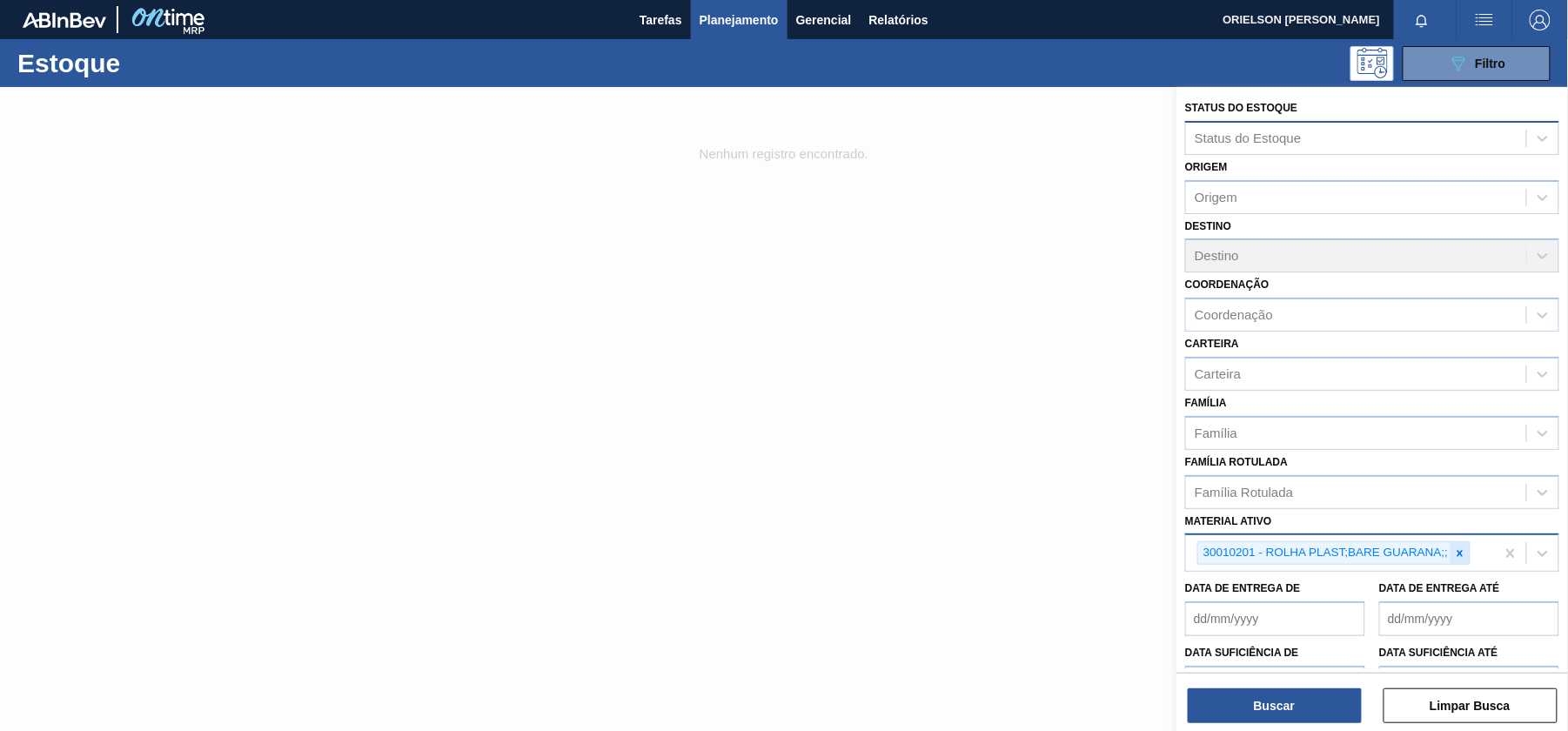
click at [1462, 551] on icon at bounding box center [1460, 552] width 6 height 6
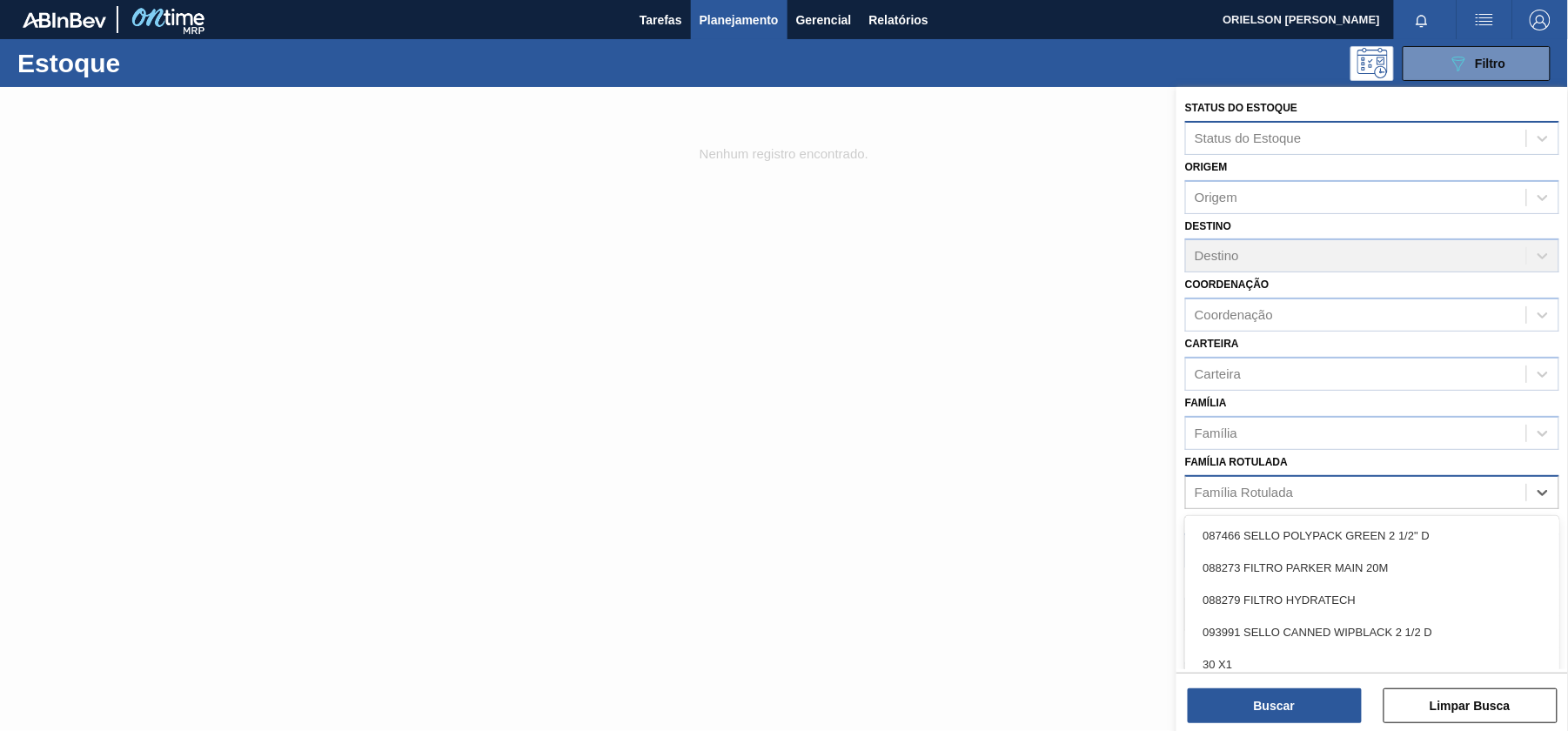
click at [1332, 491] on div "Família Rotulada" at bounding box center [1356, 492] width 341 height 25
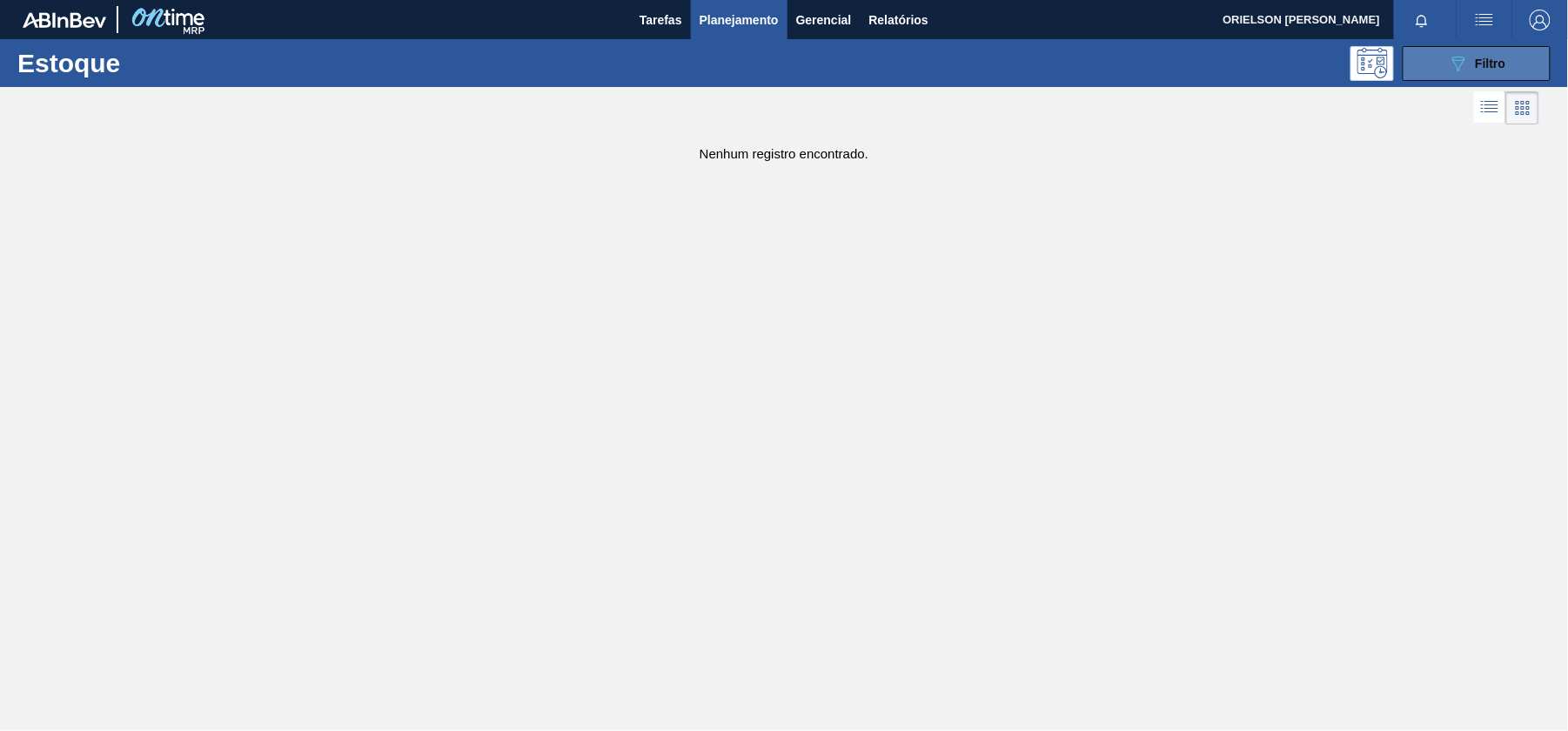
click at [1495, 61] on span "Filtro" at bounding box center [1492, 63] width 31 height 13
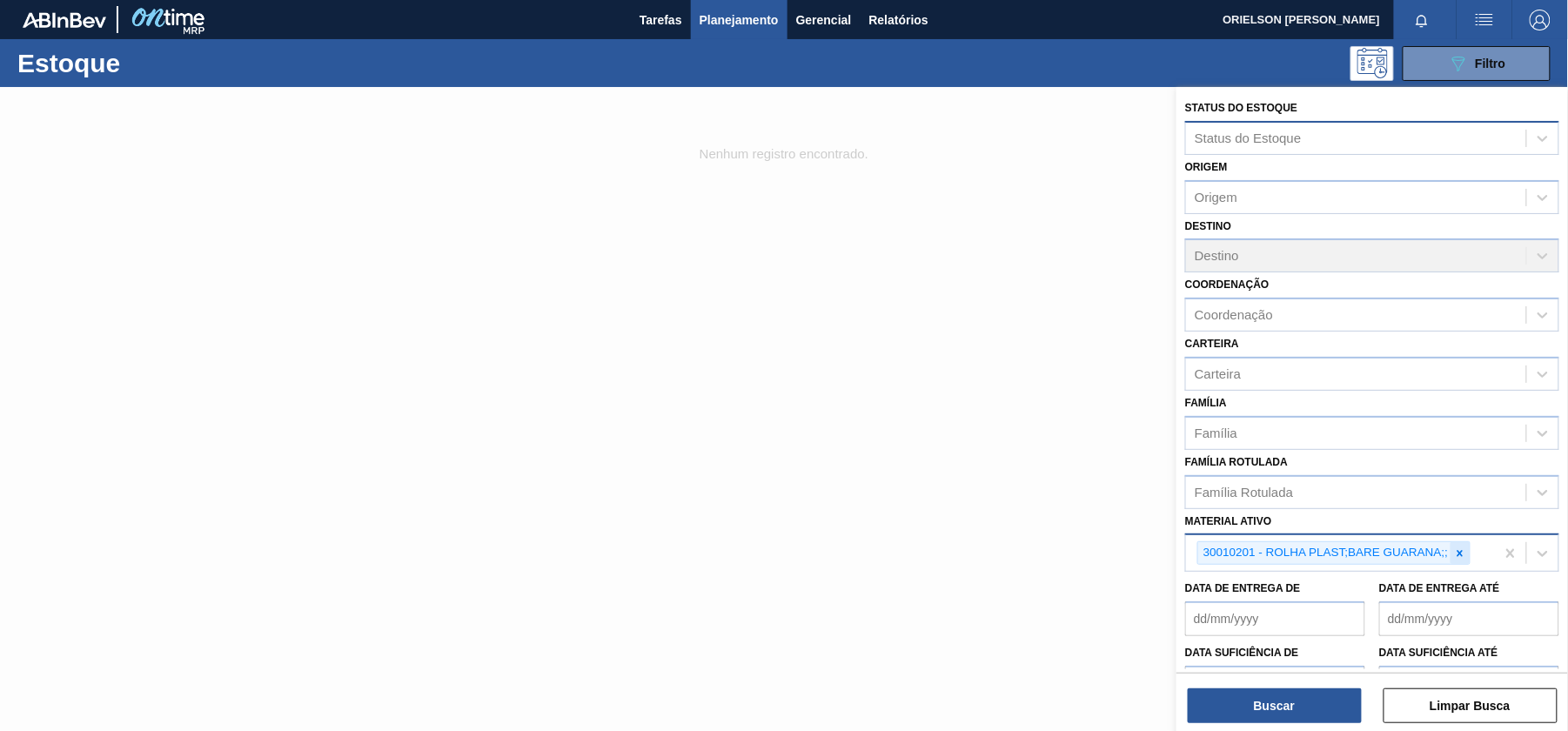
click at [1462, 557] on icon at bounding box center [1461, 553] width 13 height 13
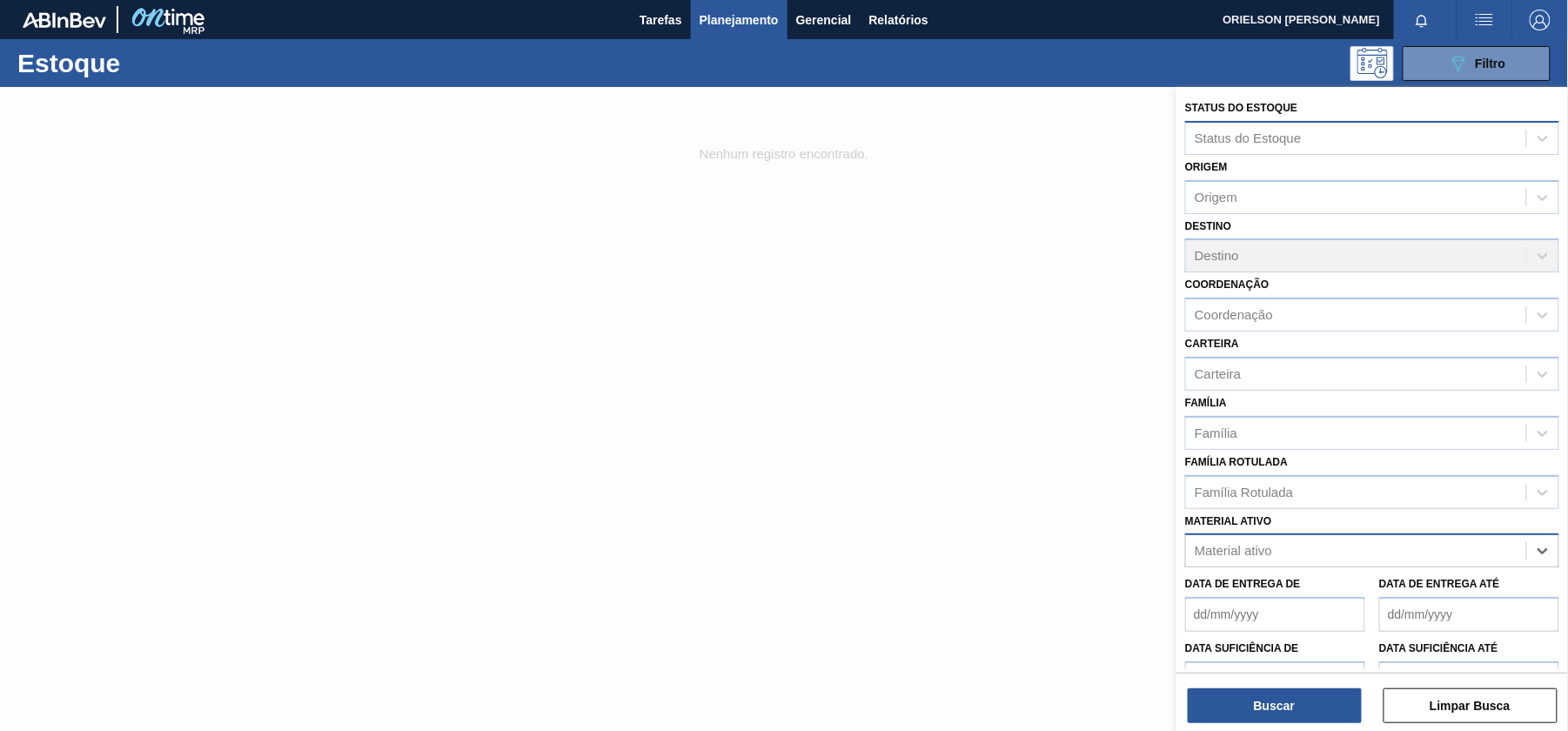
paste ativo "30034283"
type ativo "30034283"
click at [1327, 594] on div "30034283 - TAMPA PLAST CSI GCA BARE LF" at bounding box center [1372, 594] width 375 height 32
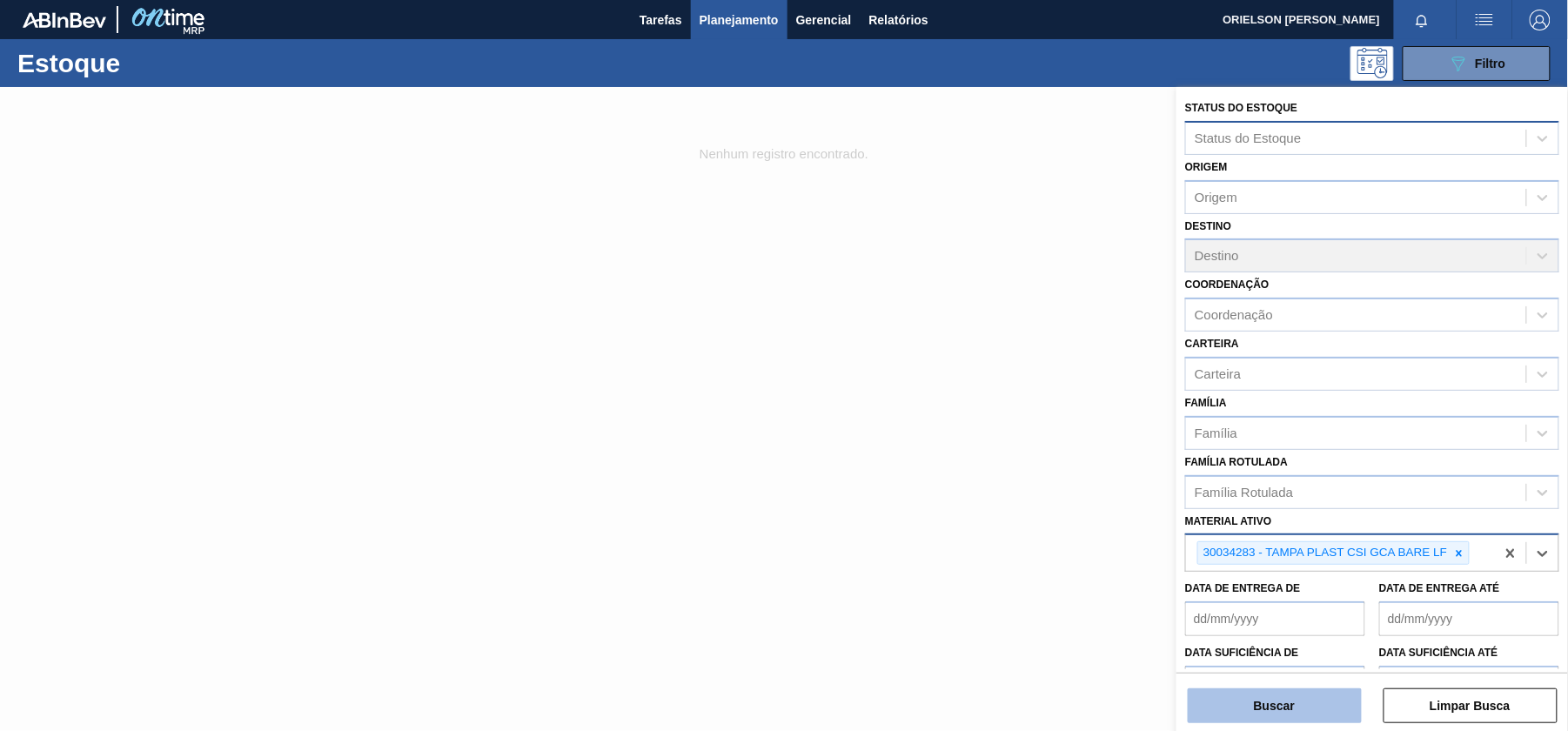
click at [1332, 696] on button "Buscar" at bounding box center [1275, 705] width 174 height 35
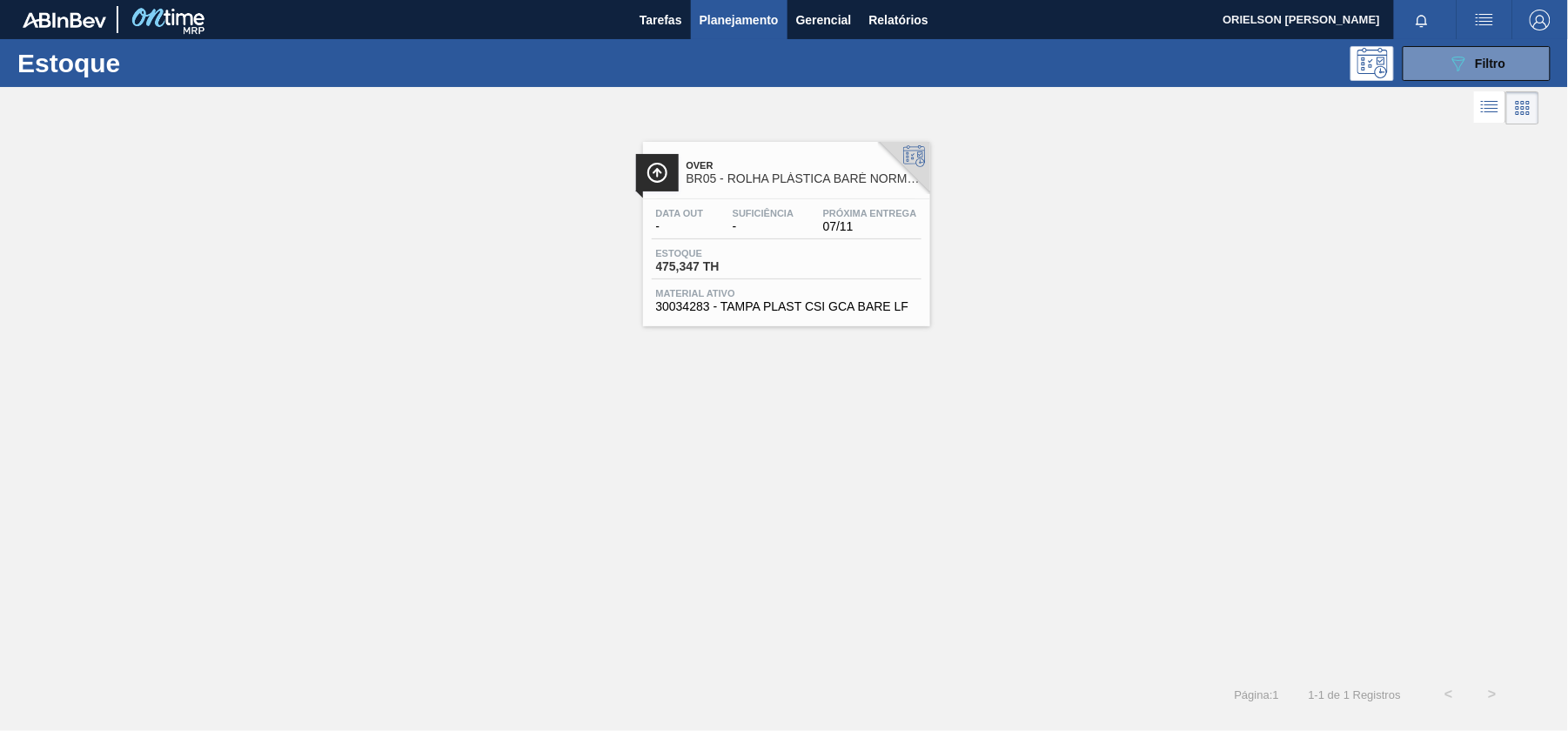
click at [789, 240] on div "Data out - Suficiência - Próxima Entrega 07/11 Estoque 475,347 TH Material ativ…" at bounding box center [787, 259] width 288 height 119
